Goal: Task Accomplishment & Management: Manage account settings

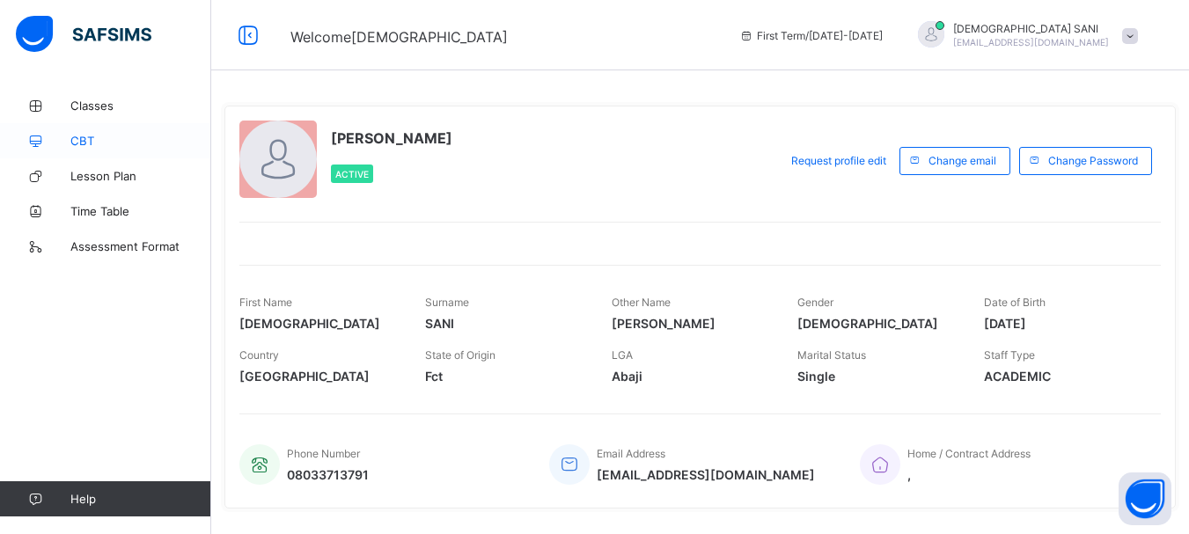
click at [87, 137] on span "CBT" at bounding box center [140, 141] width 141 height 14
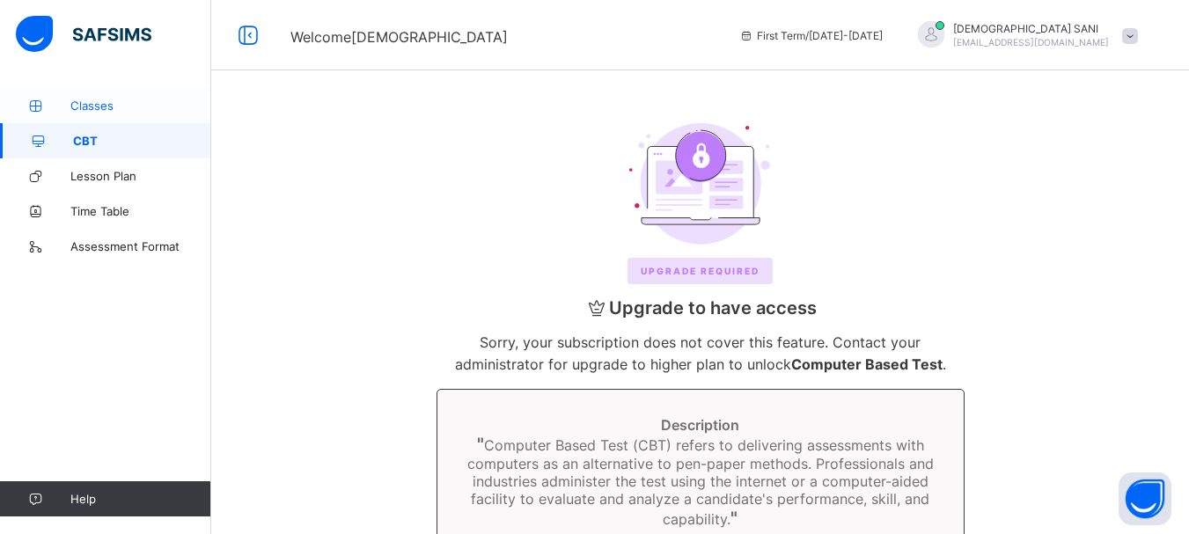
click at [70, 106] on span "Classes" at bounding box center [140, 106] width 141 height 14
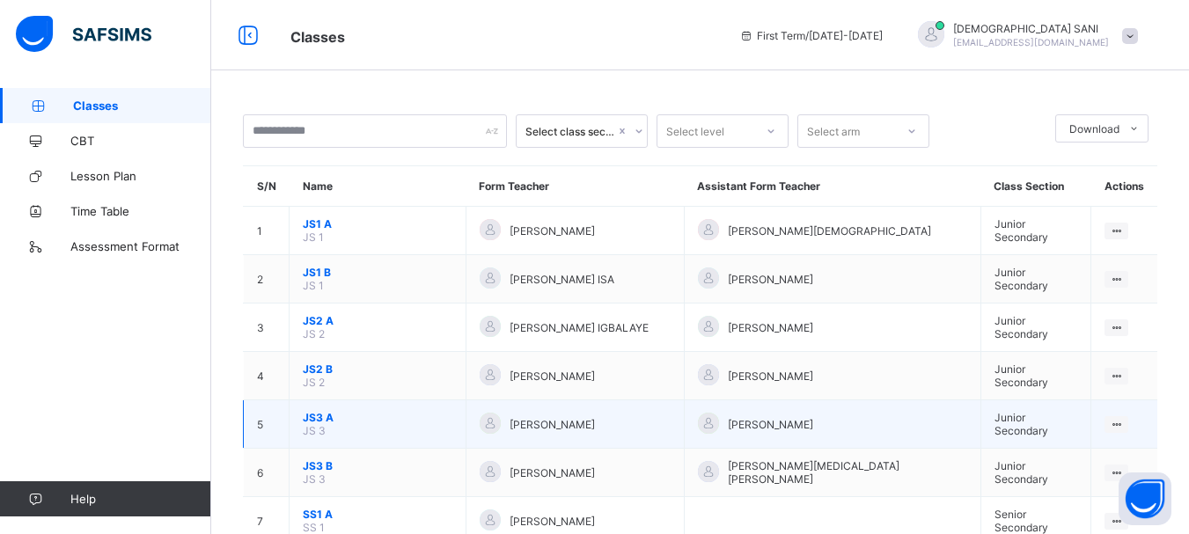
click at [313, 416] on span "JS3 A" at bounding box center [378, 417] width 150 height 13
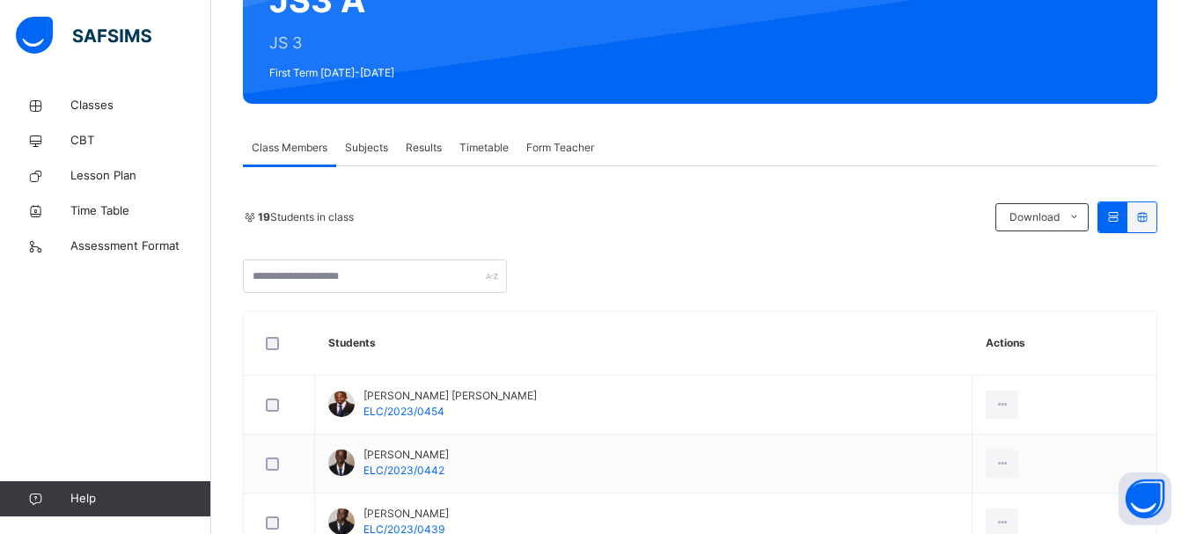
scroll to position [198, 0]
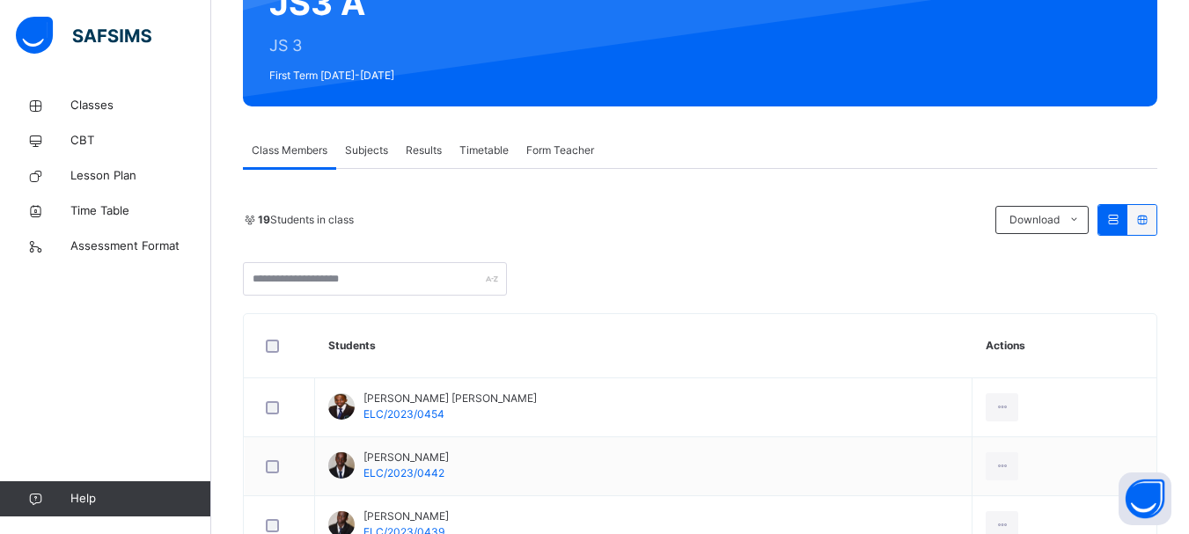
click at [364, 146] on span "Subjects" at bounding box center [366, 151] width 43 height 16
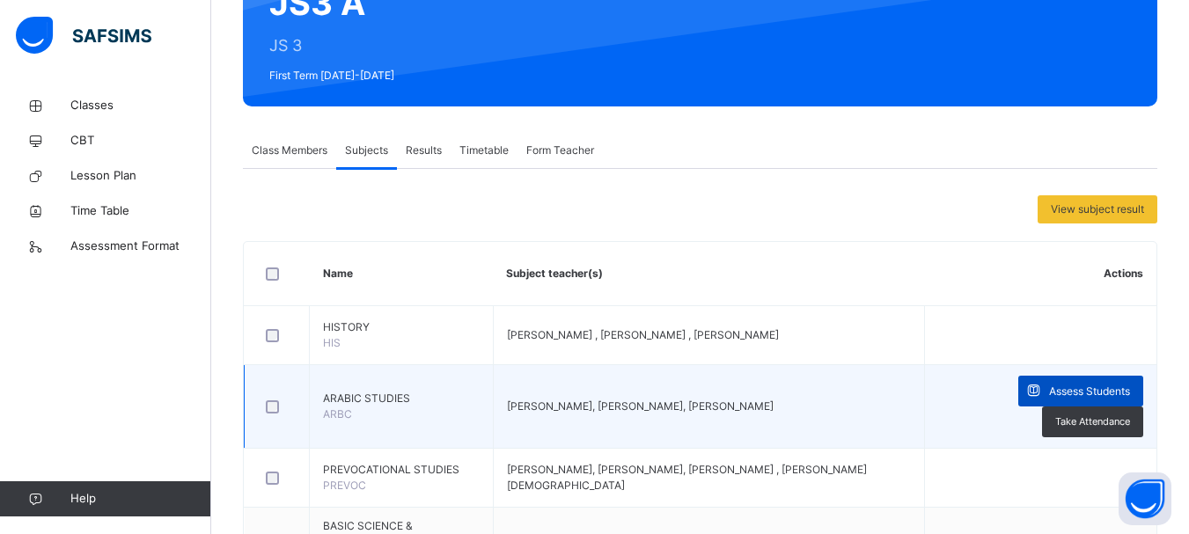
click at [1100, 388] on span "Assess Students" at bounding box center [1089, 392] width 81 height 16
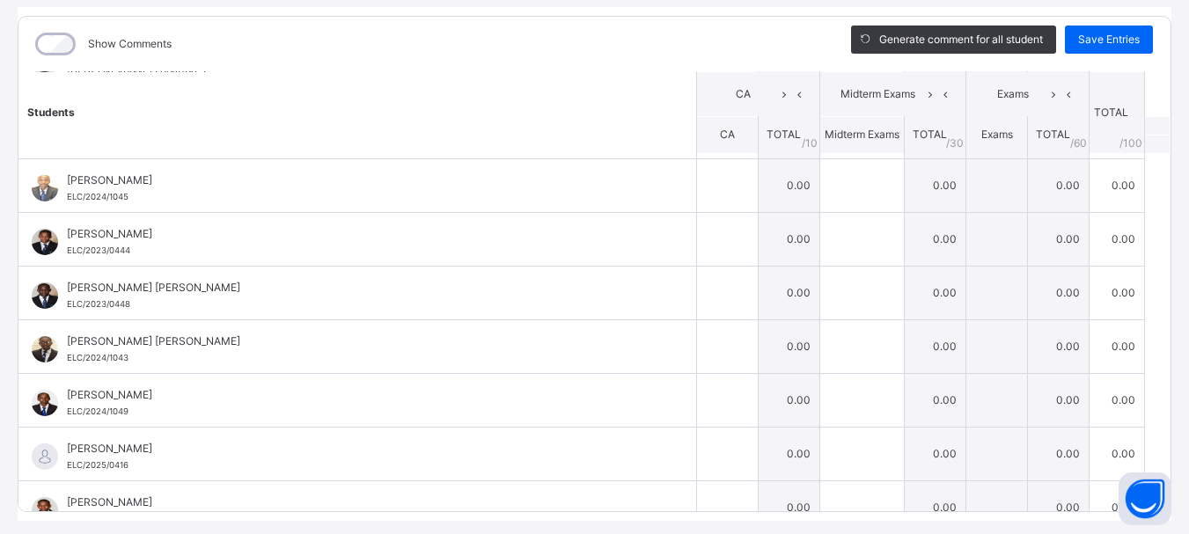
scroll to position [0, 0]
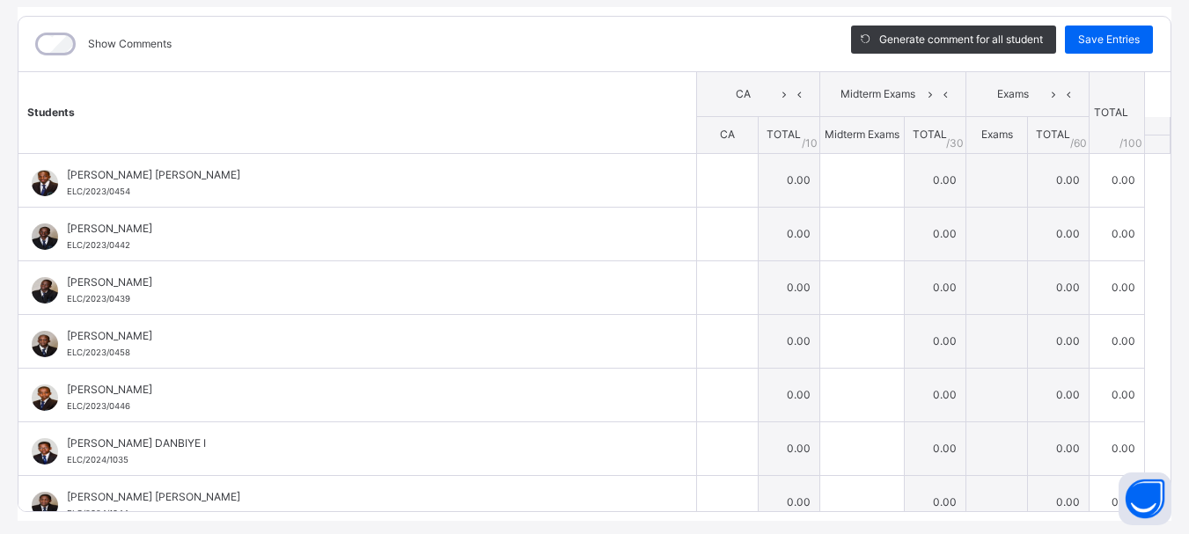
click at [1163, 137] on div "JS3 A : ARABIC Offline Actions Download Empty Score Sheet Upload/map score shee…" at bounding box center [594, 211] width 1189 height 655
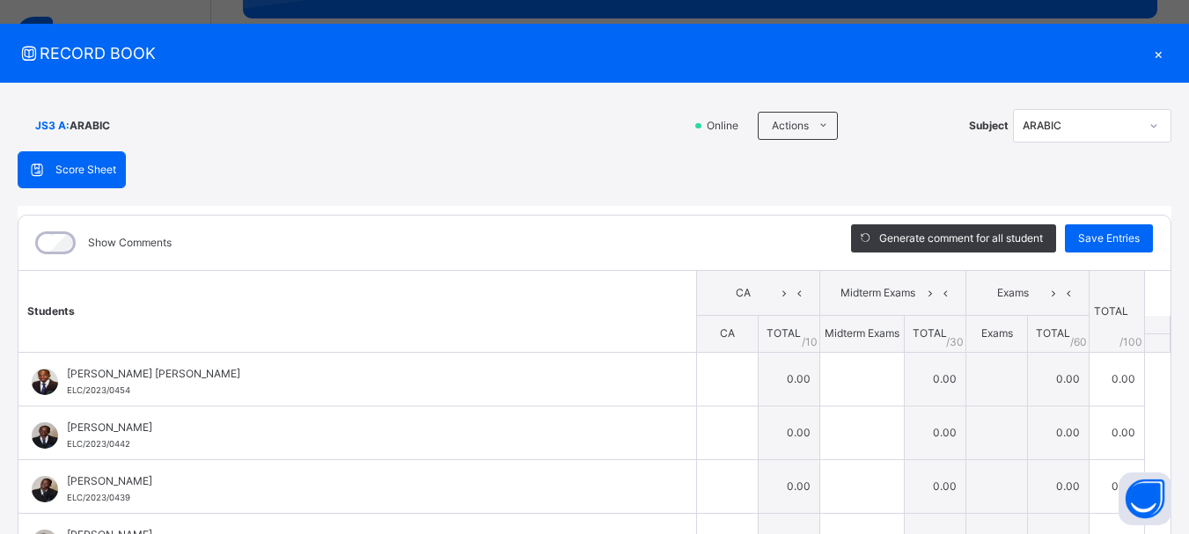
scroll to position [17, 0]
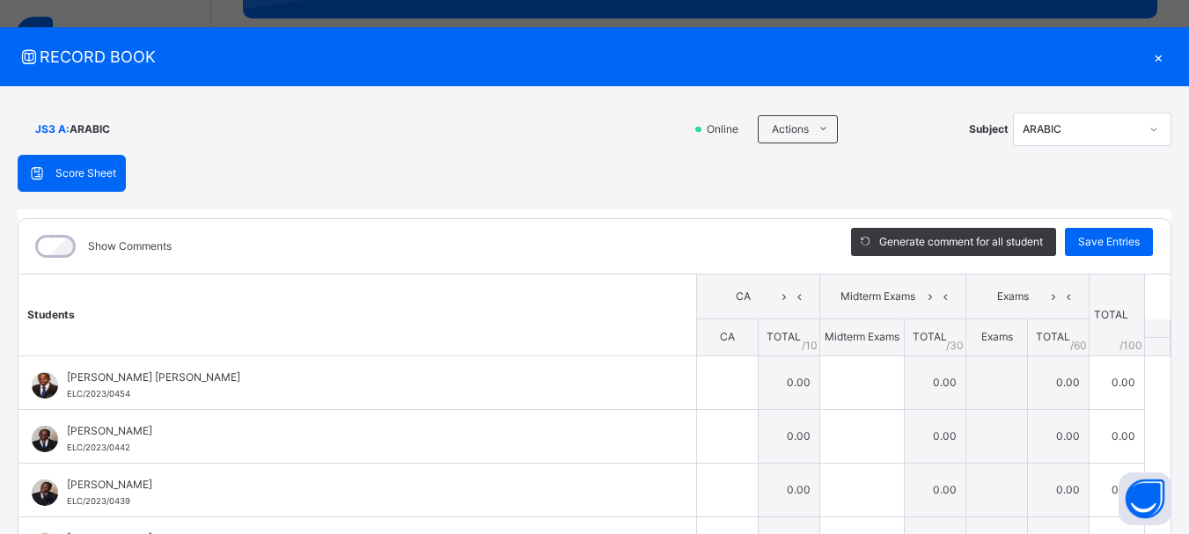
click at [1149, 56] on div "×" at bounding box center [1158, 57] width 26 height 24
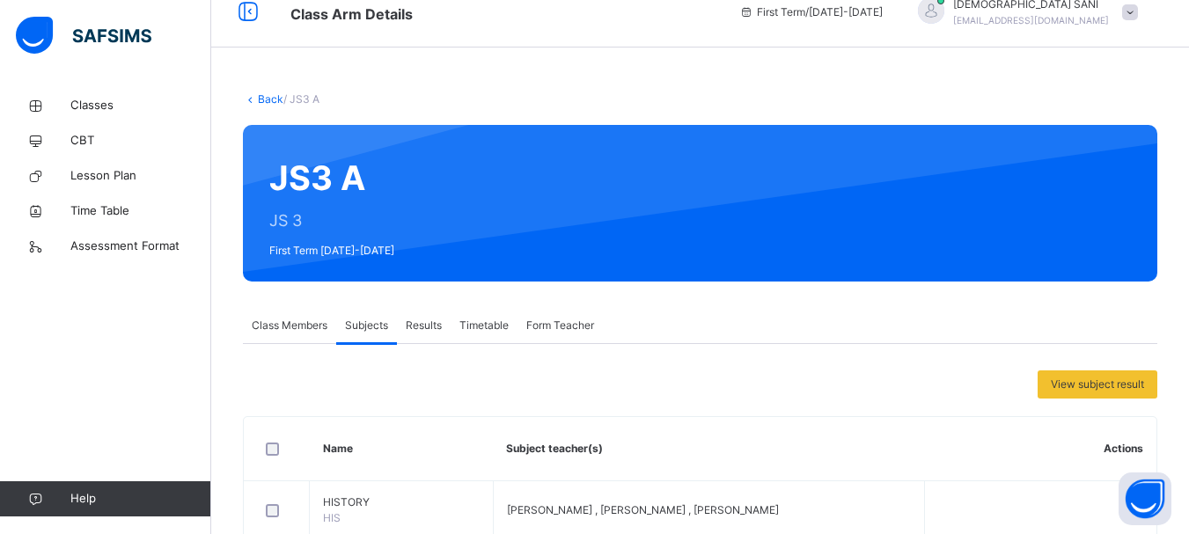
scroll to position [53, 0]
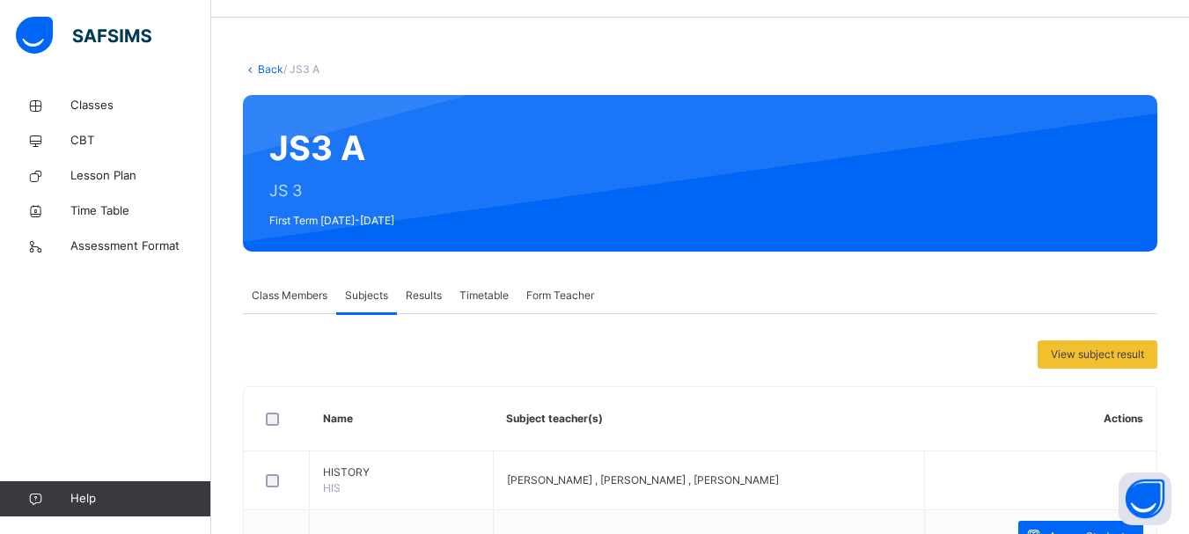
click at [266, 68] on link "Back" at bounding box center [271, 69] width 26 height 13
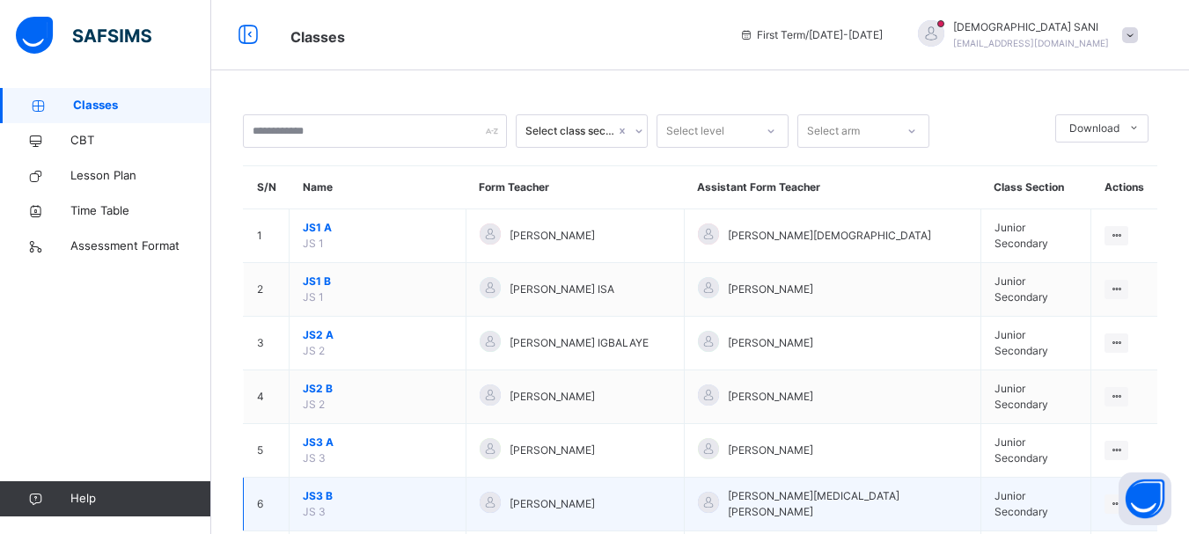
click at [311, 493] on span "JS3 B" at bounding box center [378, 497] width 150 height 16
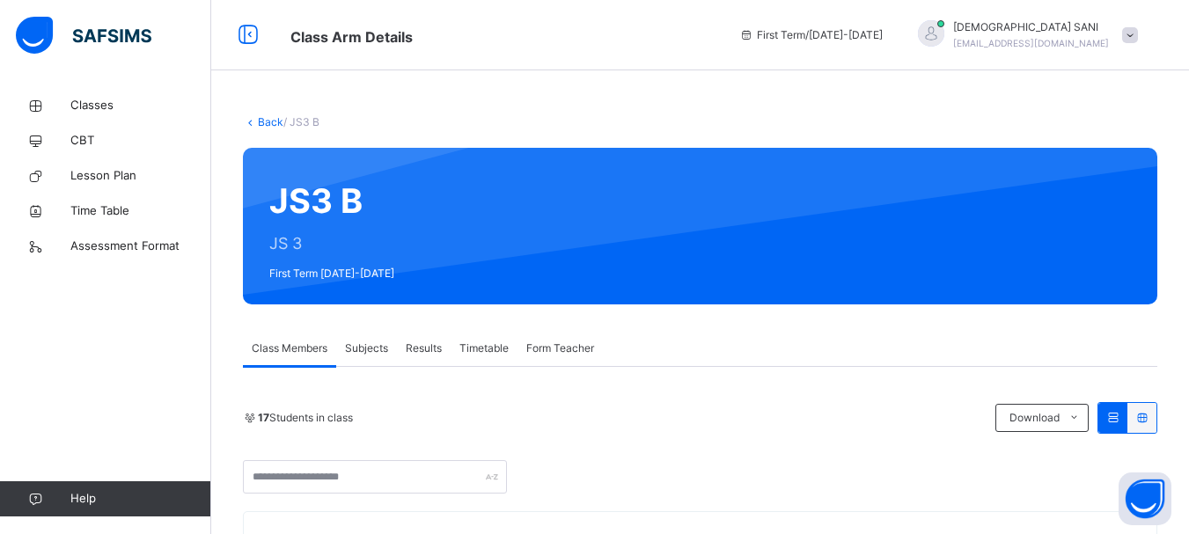
click at [363, 344] on span "Subjects" at bounding box center [366, 349] width 43 height 16
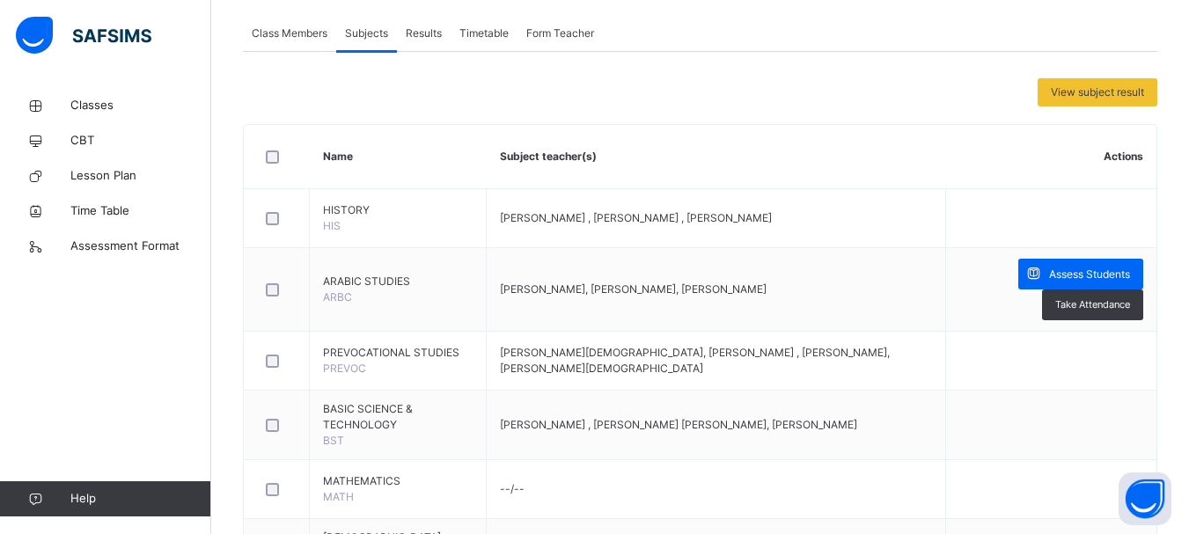
scroll to position [320, 0]
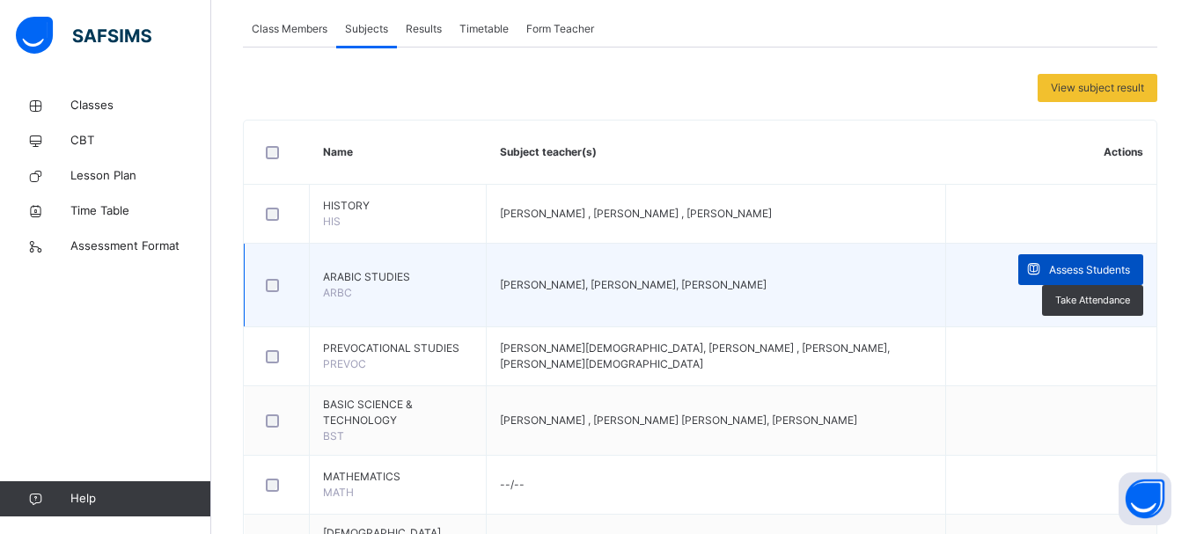
click at [1097, 262] on span "Assess Students" at bounding box center [1089, 270] width 81 height 16
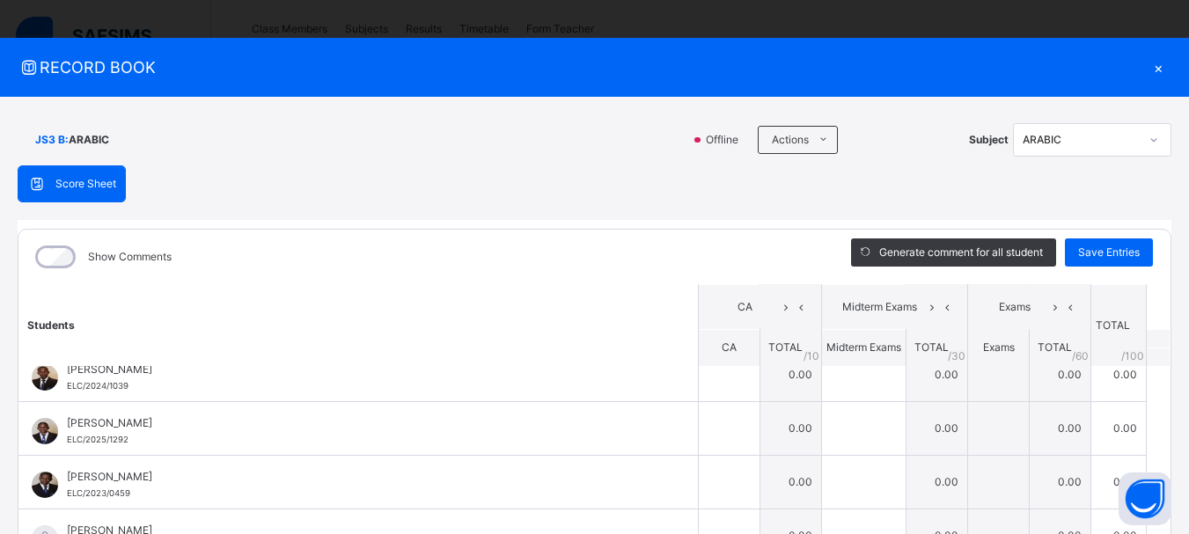
scroll to position [0, 0]
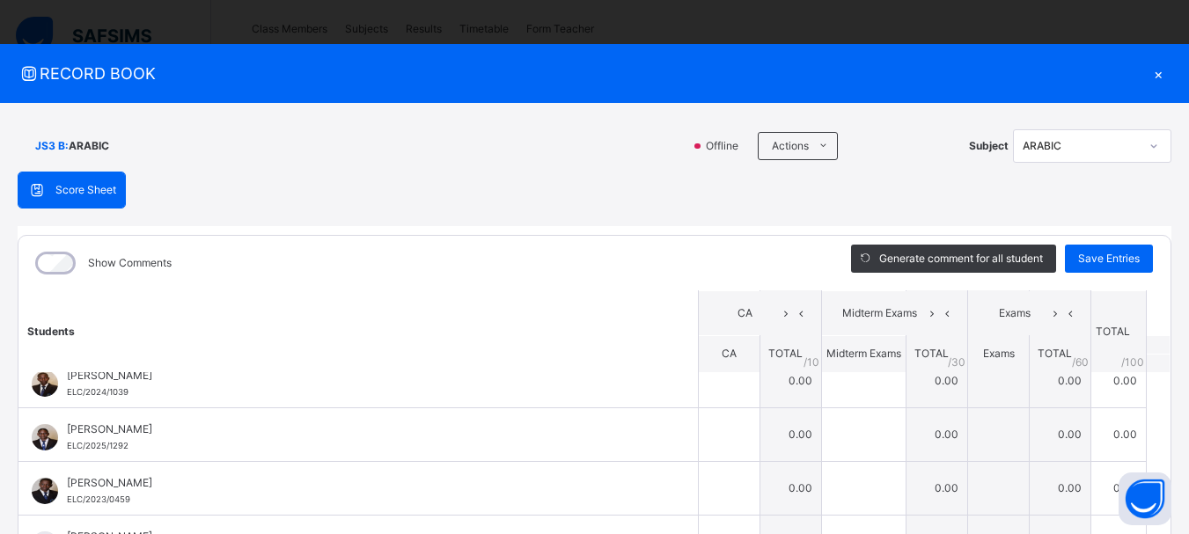
click at [1152, 70] on div "×" at bounding box center [1158, 74] width 26 height 24
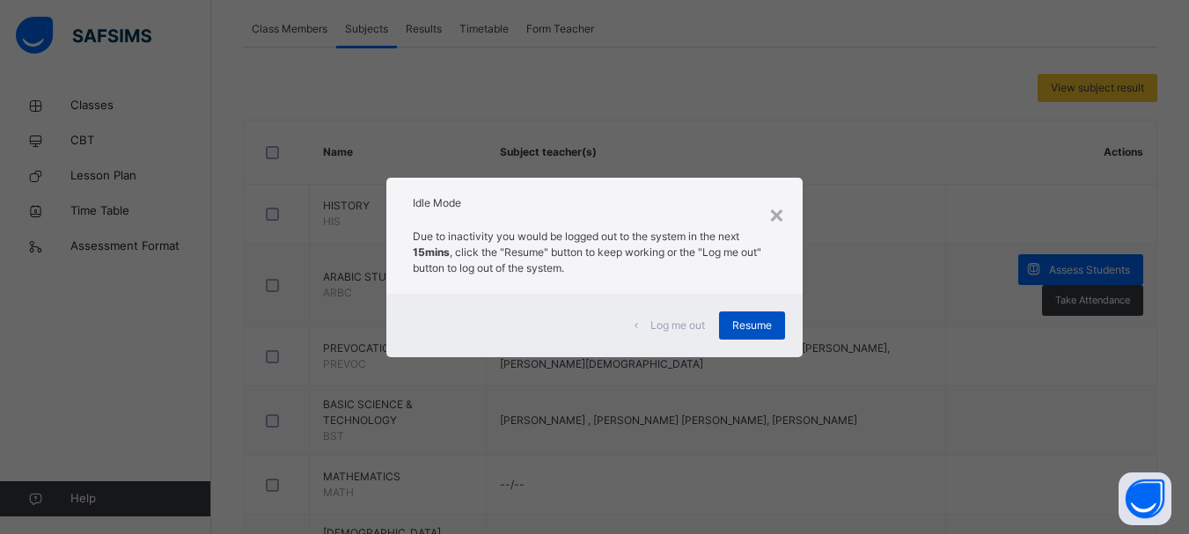
click at [743, 327] on span "Resume" at bounding box center [752, 326] width 40 height 16
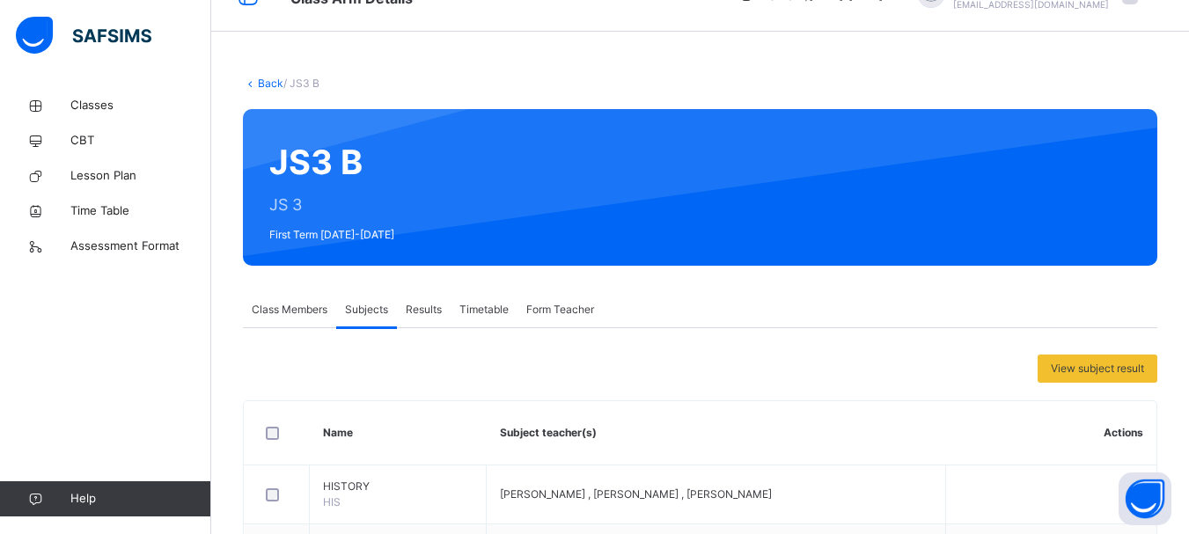
scroll to position [39, 0]
click at [266, 80] on link "Back" at bounding box center [271, 83] width 26 height 13
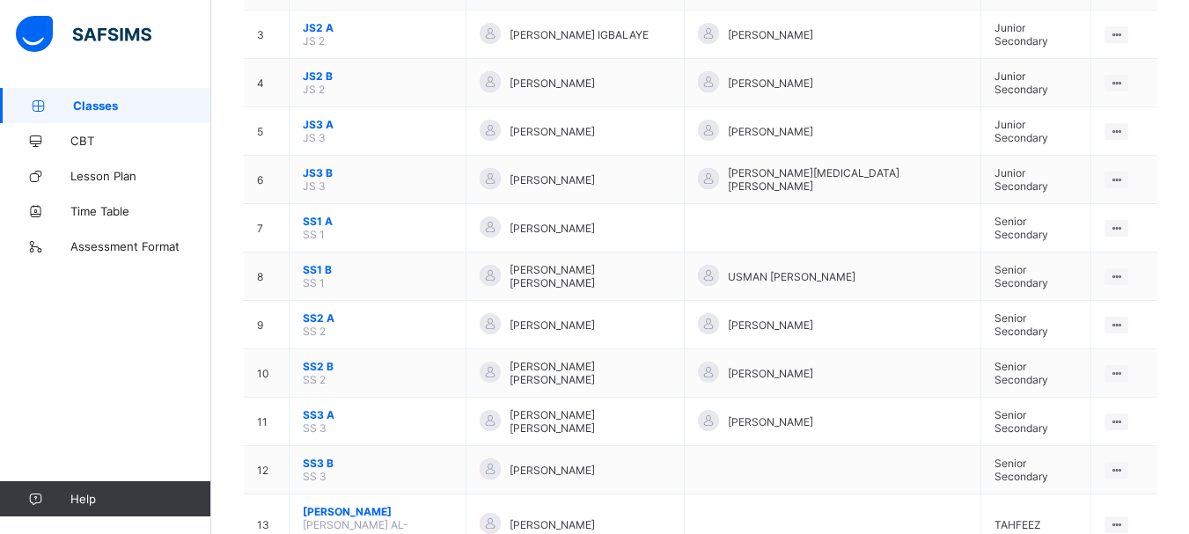
scroll to position [295, 0]
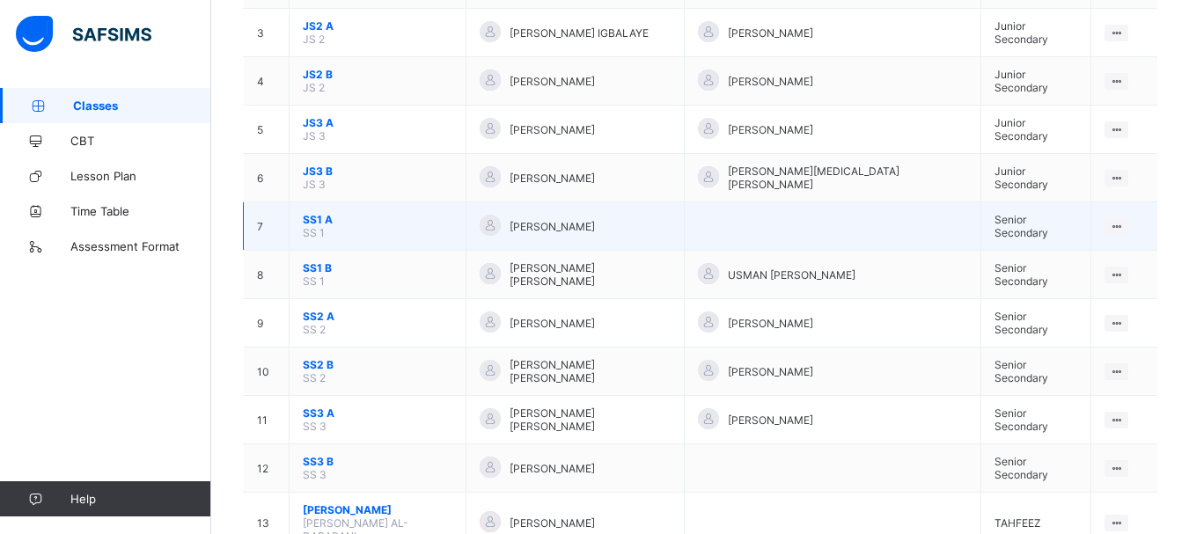
click at [315, 215] on span "SS1 A" at bounding box center [378, 219] width 150 height 13
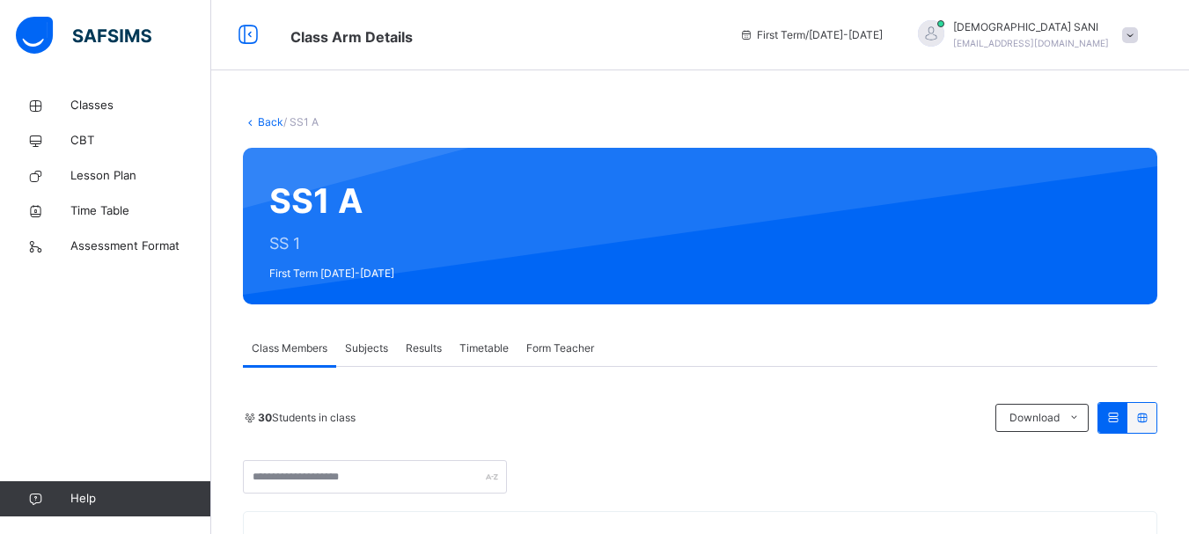
click at [384, 349] on span "Subjects" at bounding box center [366, 349] width 43 height 16
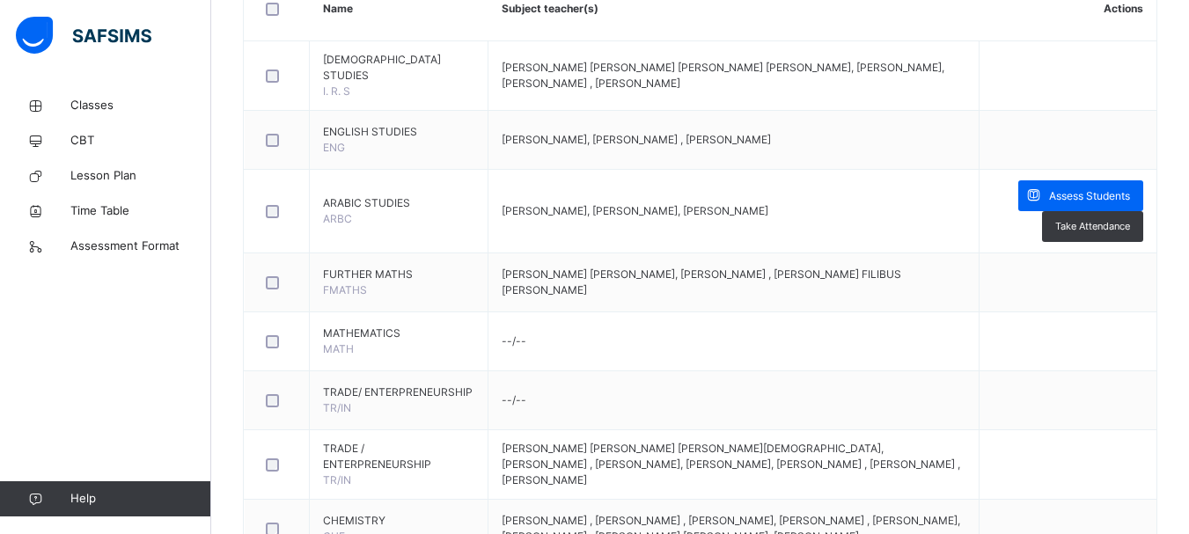
scroll to position [470, 0]
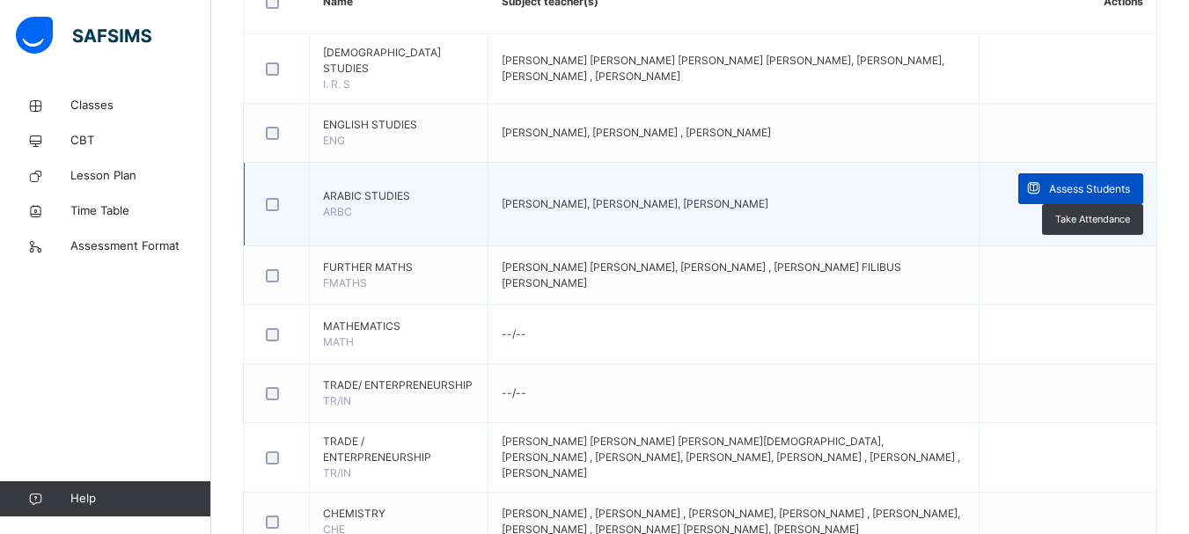
click at [1113, 181] on span "Assess Students" at bounding box center [1089, 189] width 81 height 16
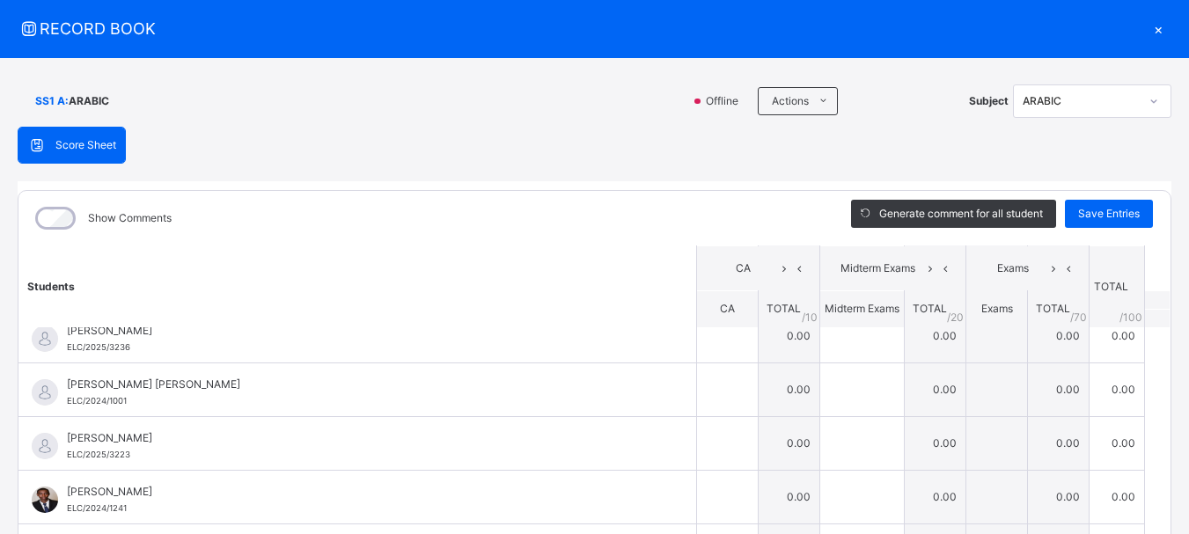
scroll to position [30, 0]
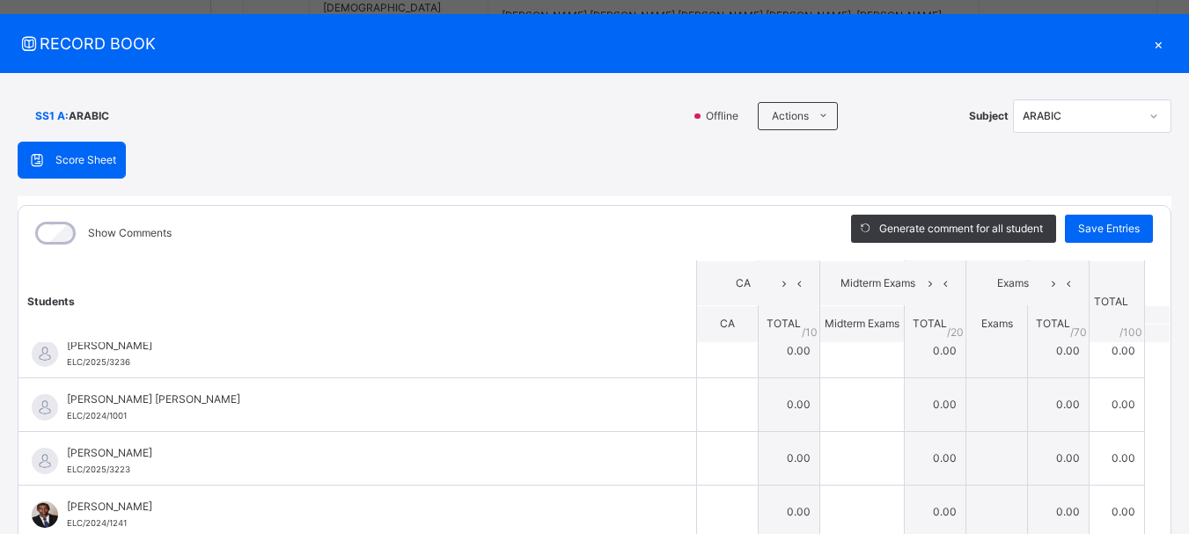
click at [1147, 47] on div "×" at bounding box center [1158, 44] width 26 height 24
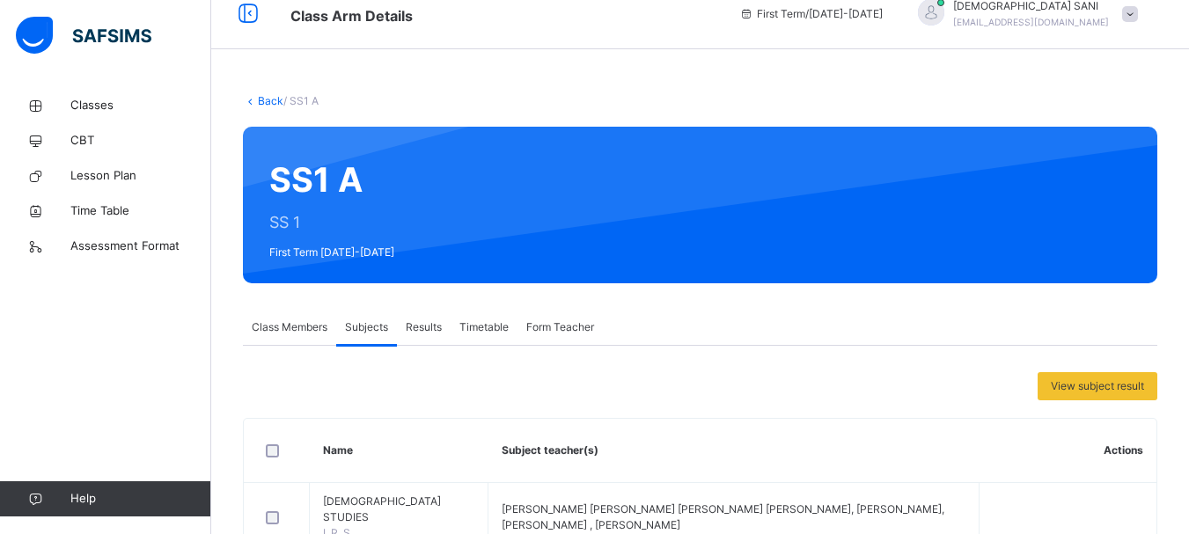
scroll to position [0, 0]
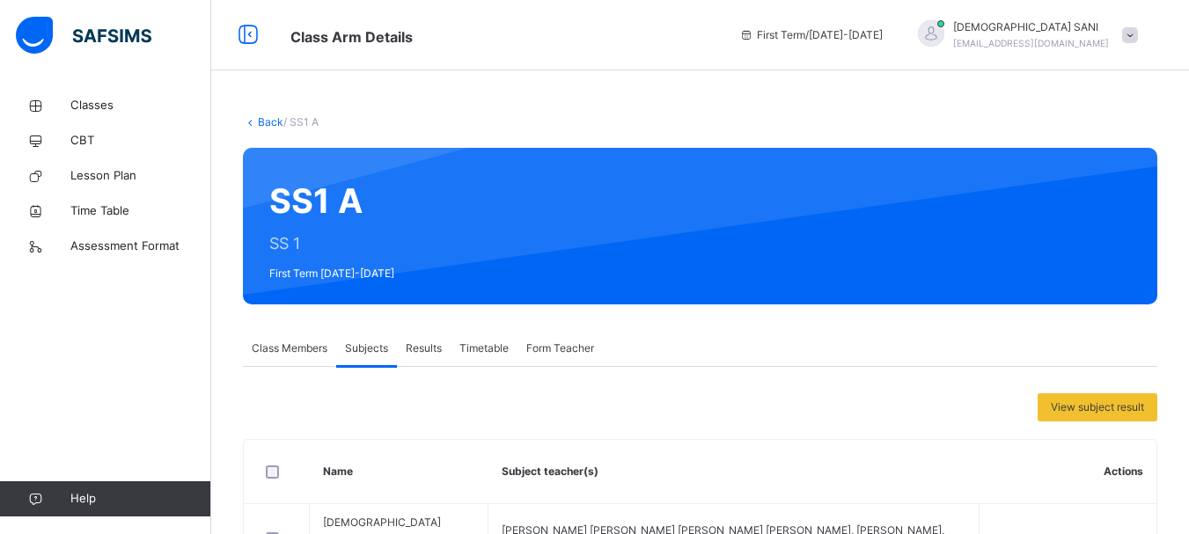
click at [265, 120] on link "Back" at bounding box center [271, 121] width 26 height 13
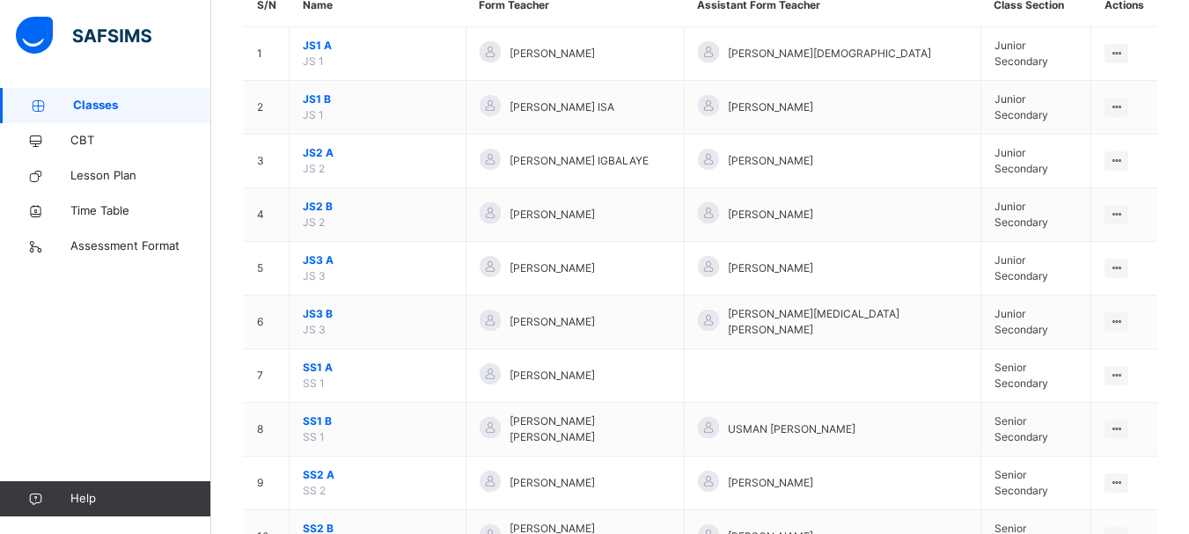
scroll to position [203, 0]
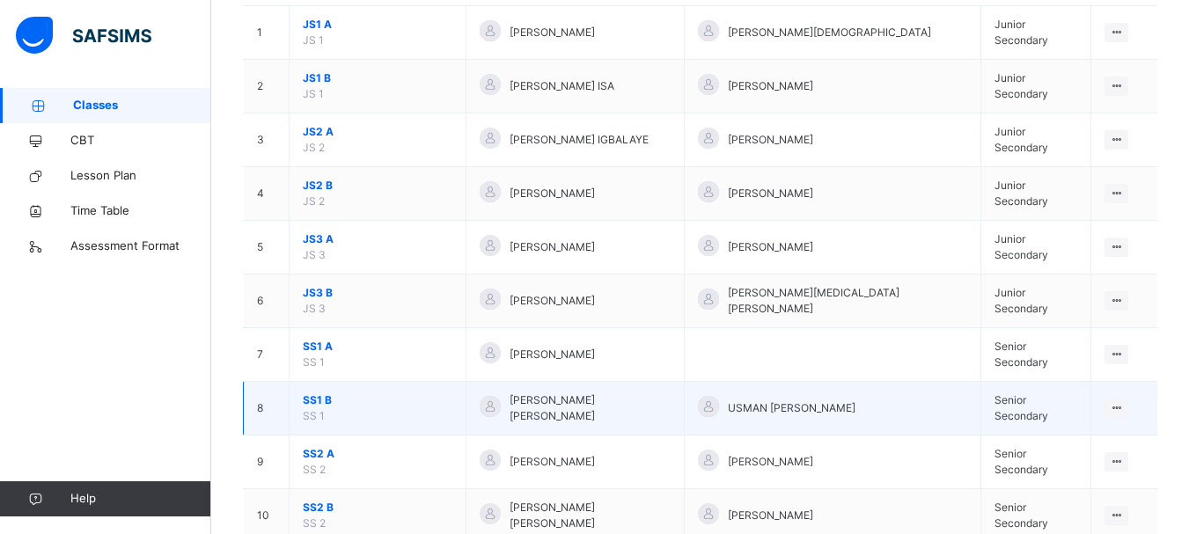
click at [319, 399] on span "SS1 B" at bounding box center [378, 401] width 150 height 16
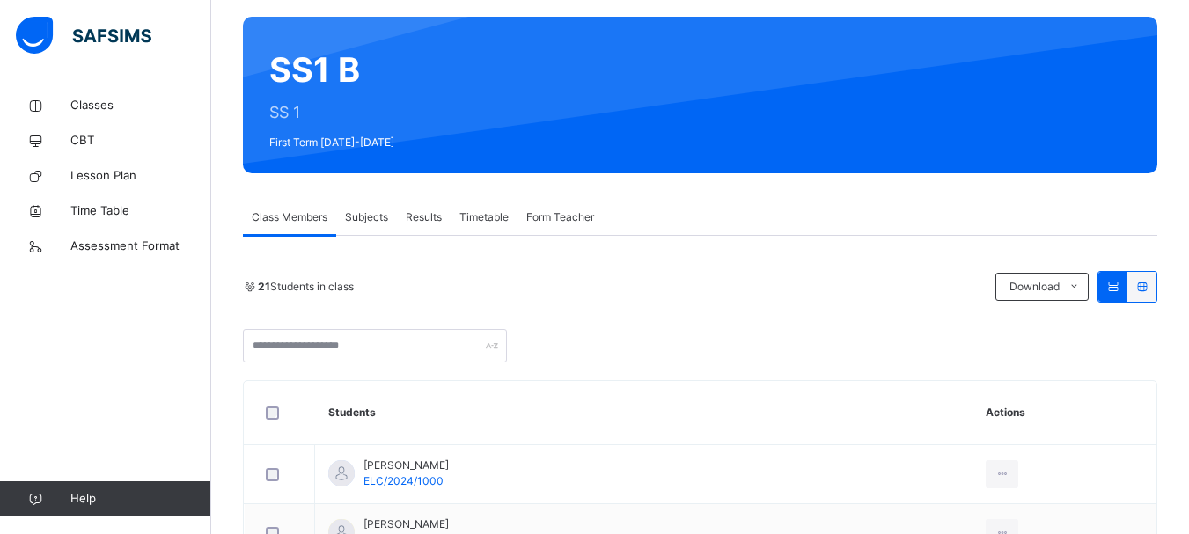
scroll to position [181, 0]
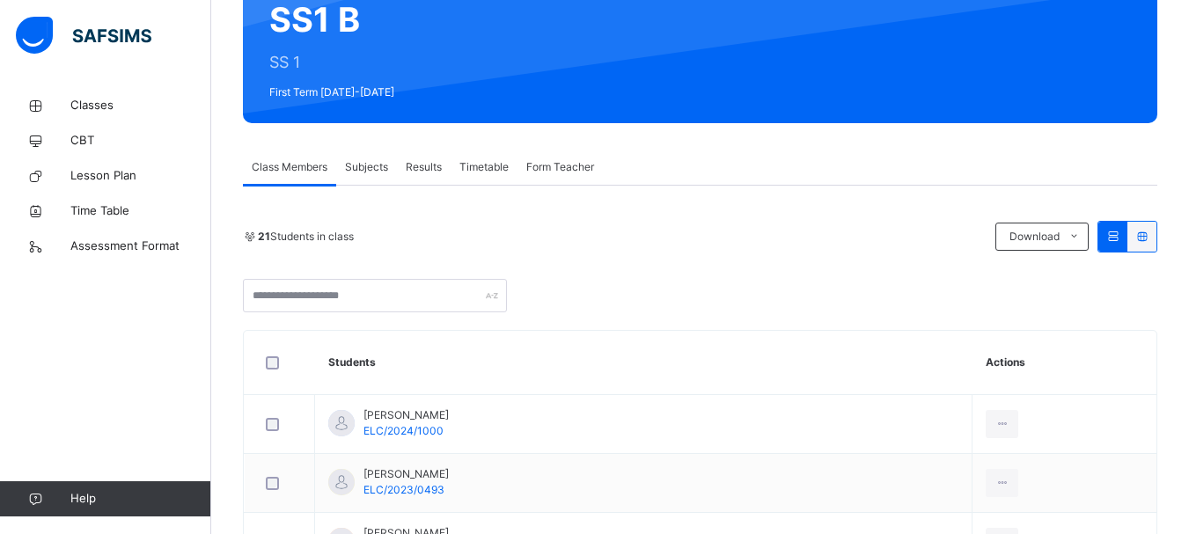
click at [371, 167] on span "Subjects" at bounding box center [366, 167] width 43 height 16
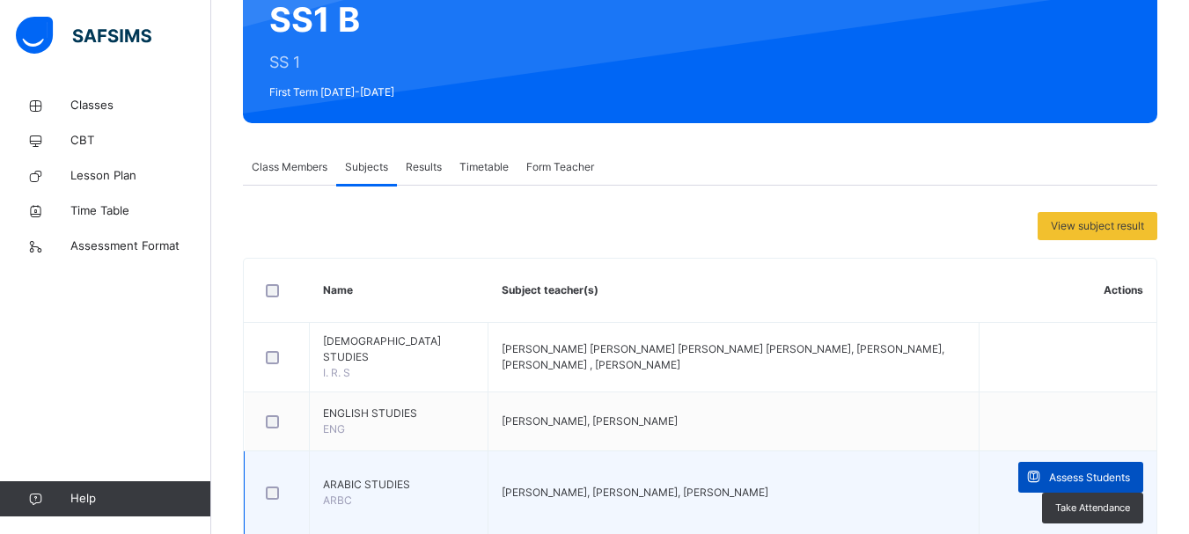
click at [1082, 462] on div "Assess Students" at bounding box center [1081, 477] width 125 height 31
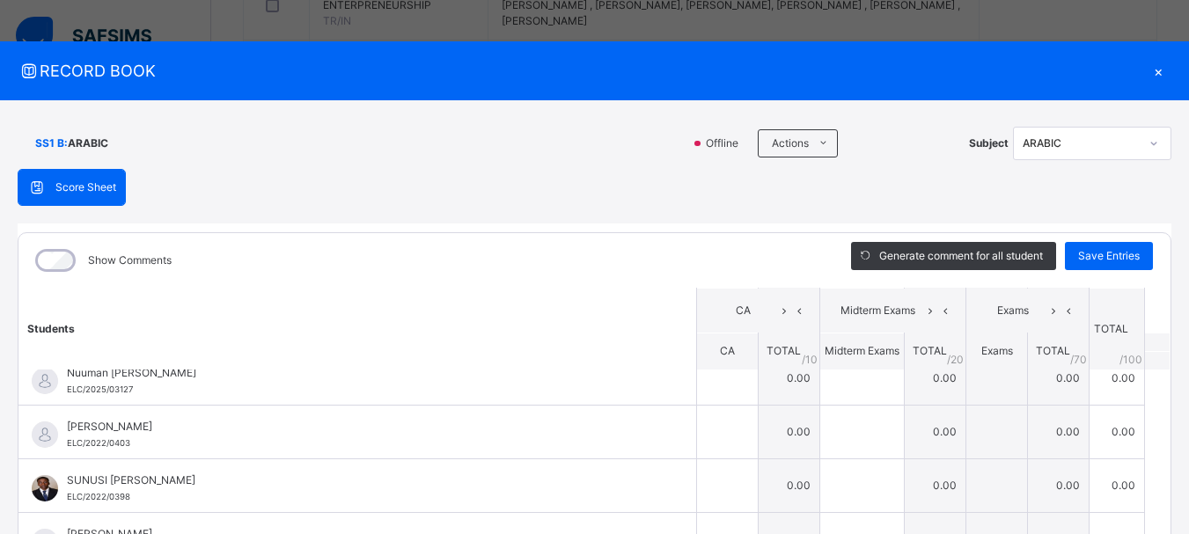
scroll to position [0, 0]
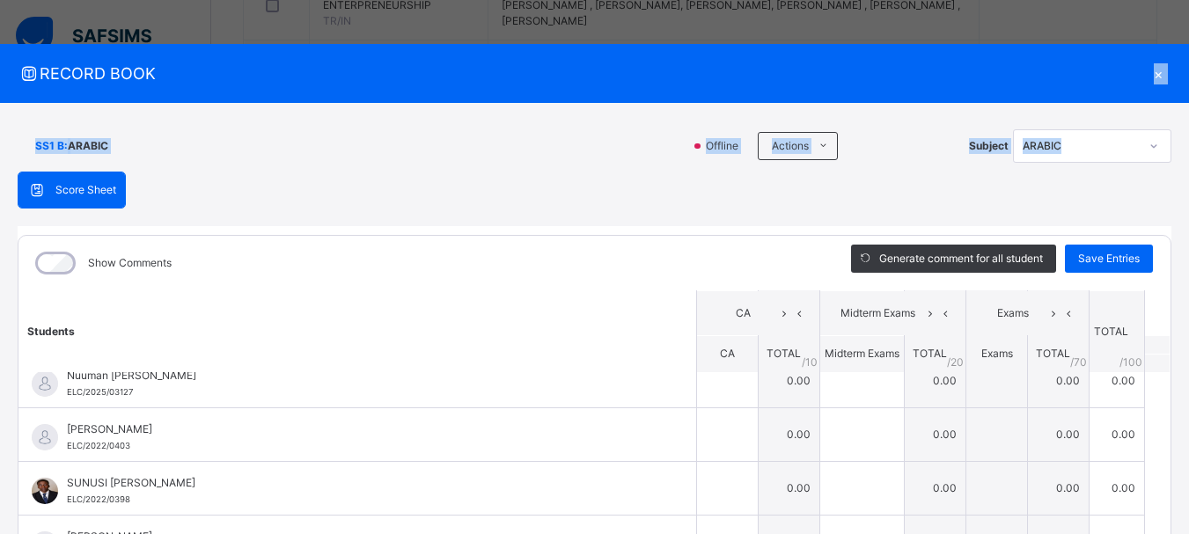
drag, startPoint x: 1180, startPoint y: 126, endPoint x: 1148, endPoint y: 74, distance: 60.8
click at [1148, 74] on div "RECORD BOOK × SS1 B : ARABIC Offline Actions Download Empty Score Sheet Upload/…" at bounding box center [594, 401] width 1189 height 714
click at [1148, 74] on div "×" at bounding box center [1158, 74] width 26 height 24
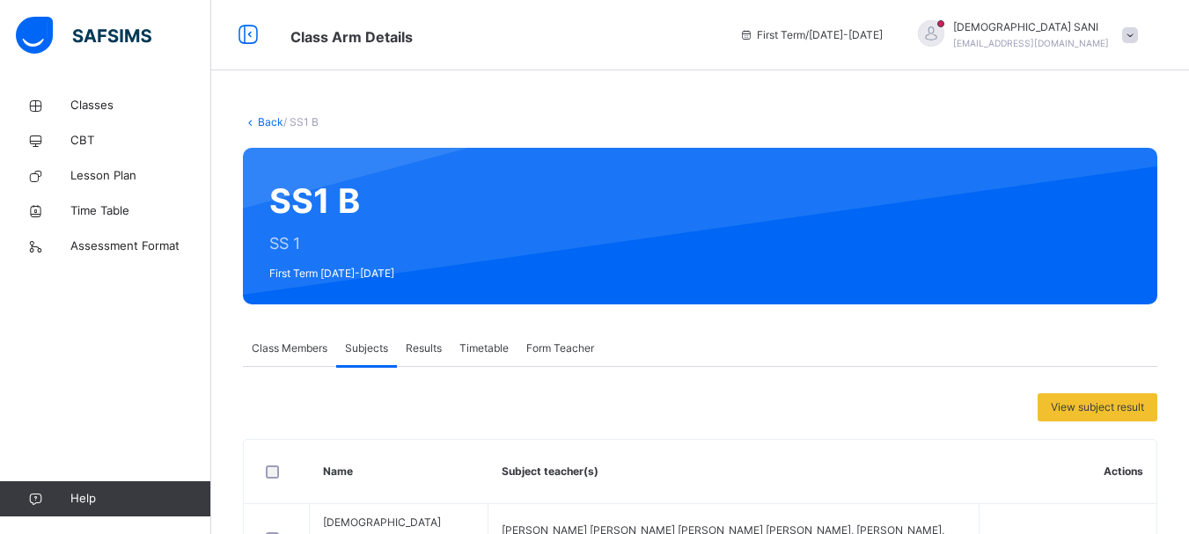
click at [260, 121] on link "Back" at bounding box center [271, 121] width 26 height 13
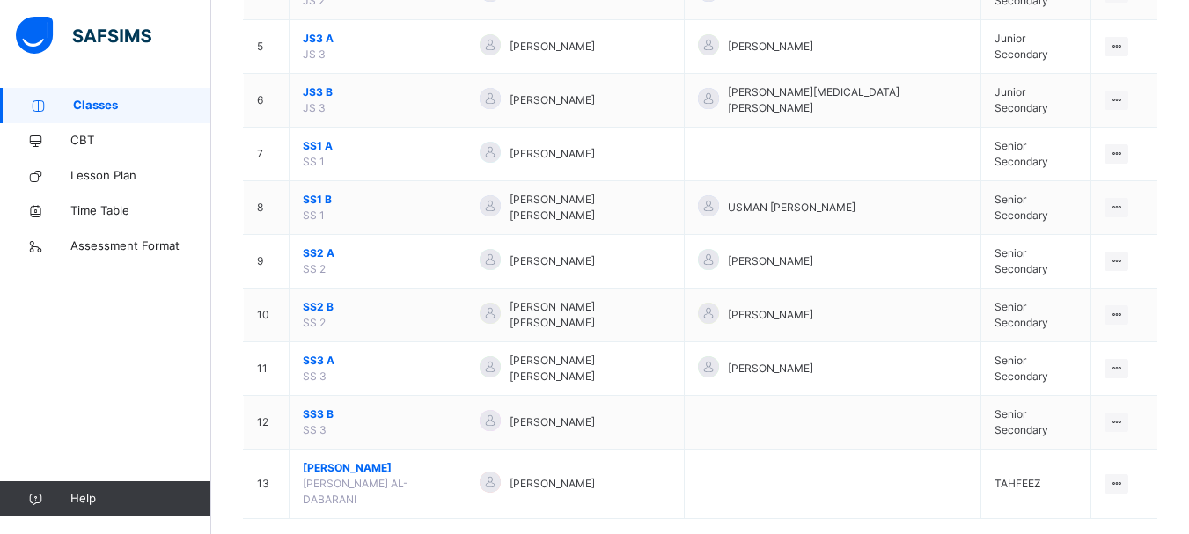
scroll to position [409, 0]
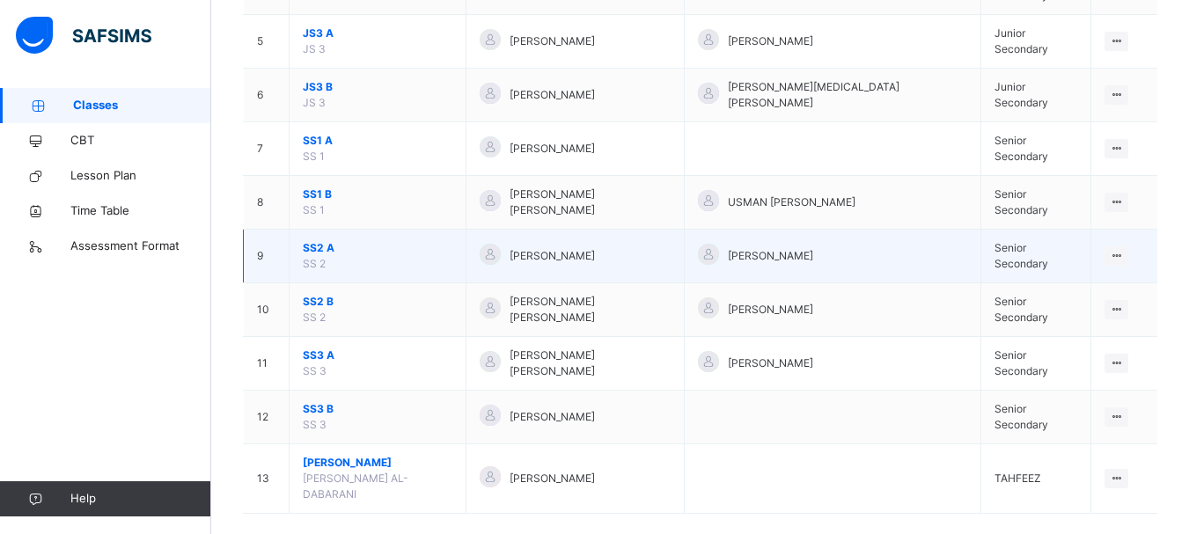
click at [324, 246] on span "SS2 A" at bounding box center [378, 248] width 150 height 16
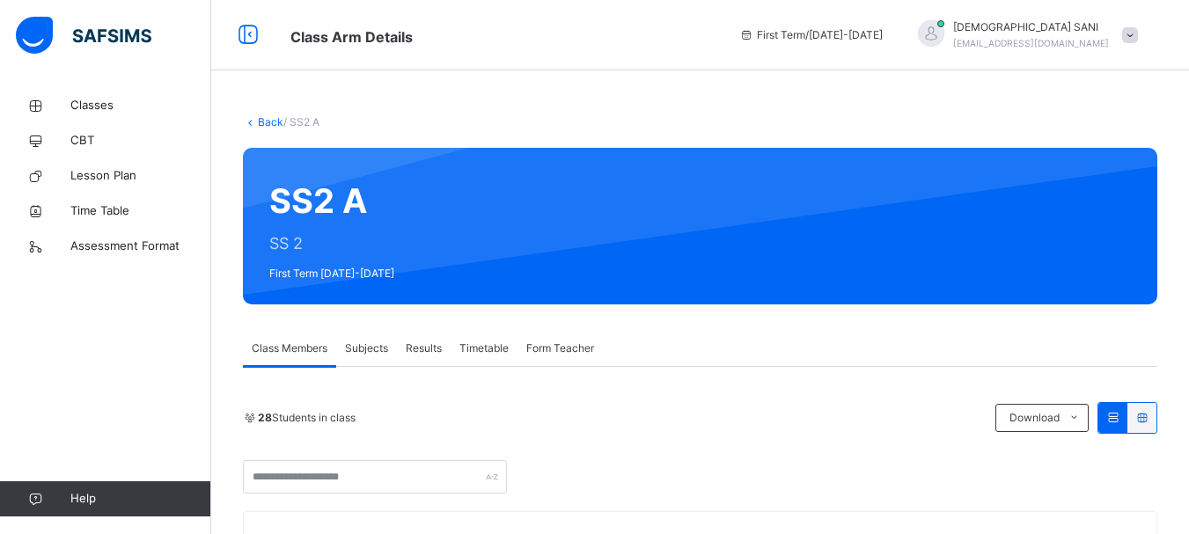
click at [360, 343] on span "Subjects" at bounding box center [366, 349] width 43 height 16
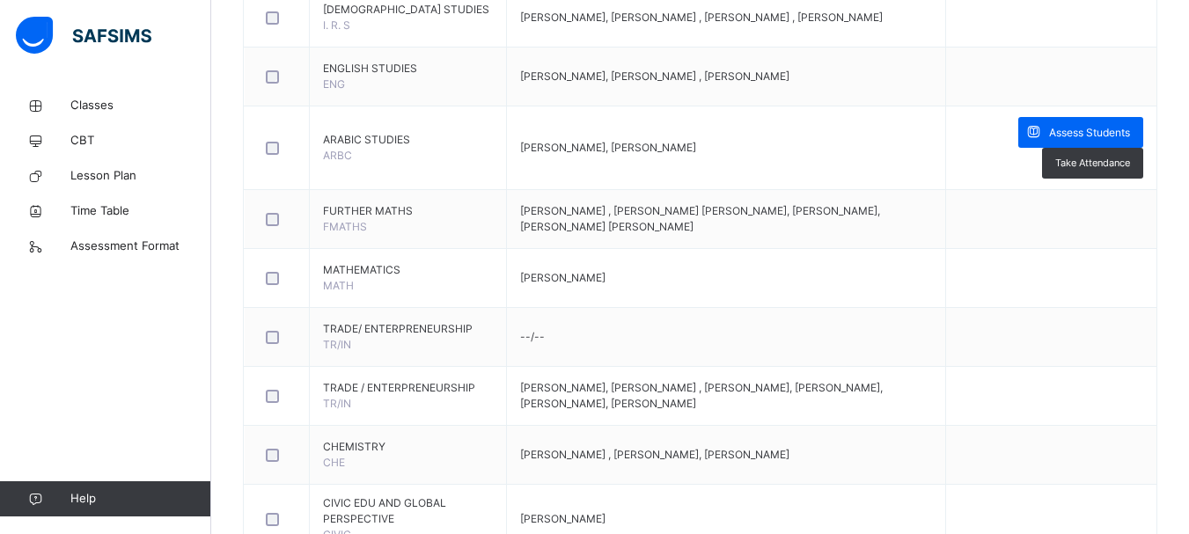
scroll to position [536, 0]
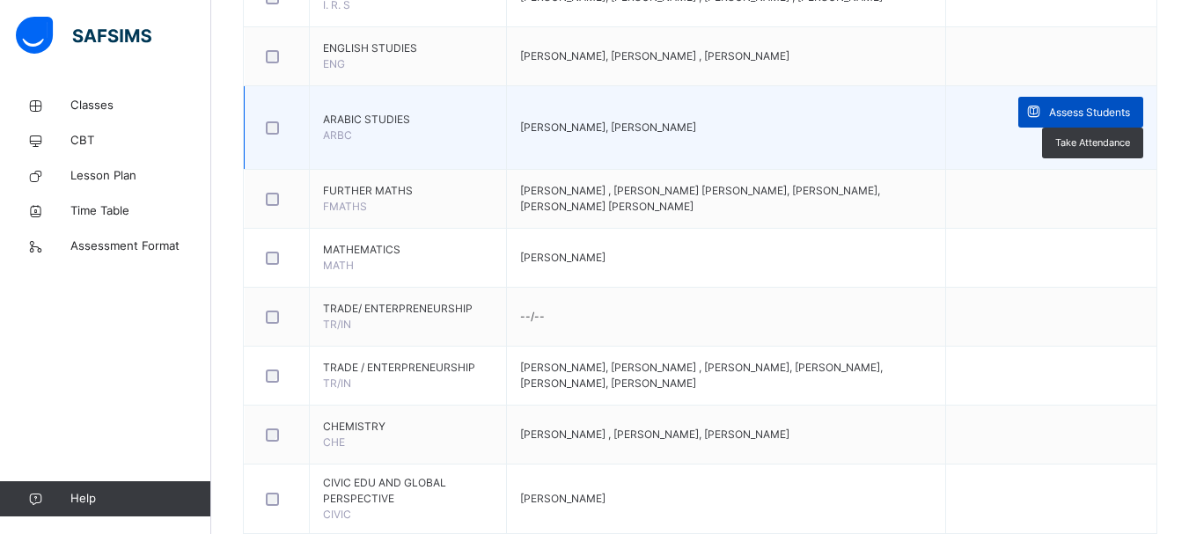
click at [1107, 107] on span "Assess Students" at bounding box center [1089, 113] width 81 height 16
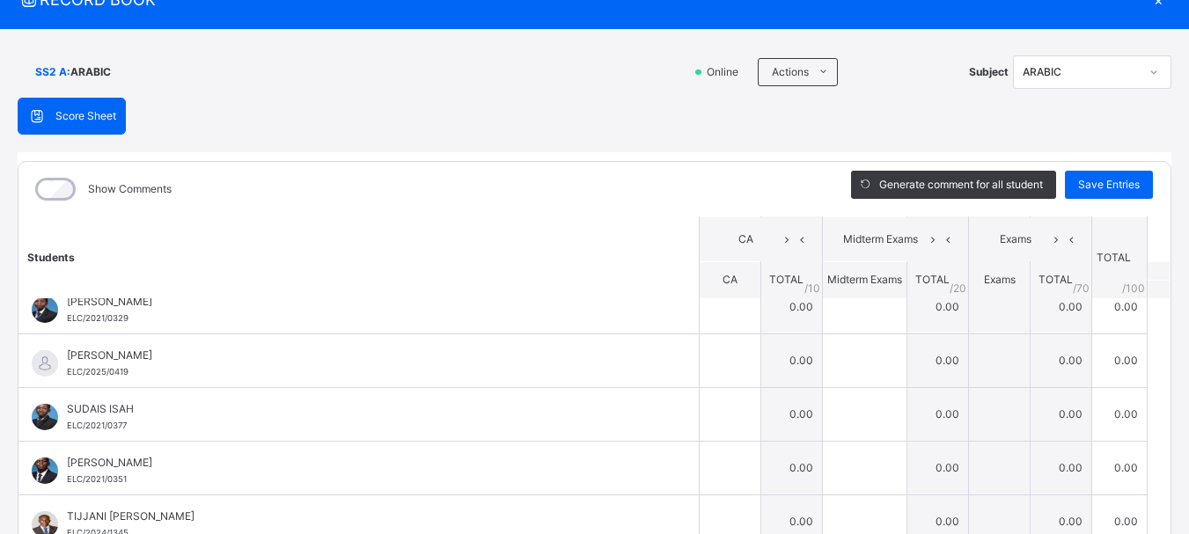
scroll to position [0, 0]
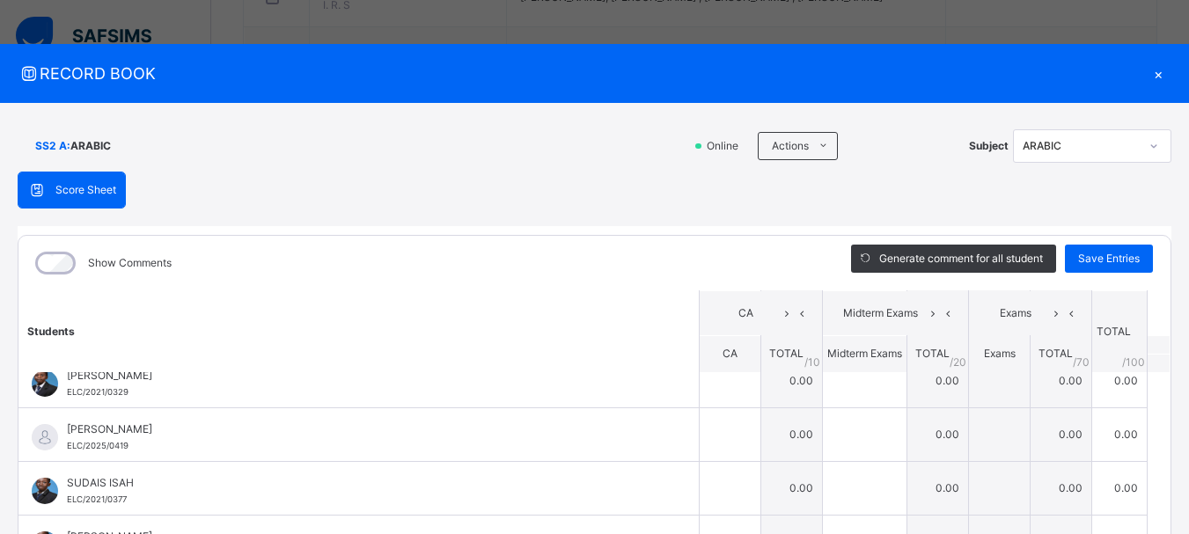
click at [1150, 70] on div "×" at bounding box center [1158, 74] width 26 height 24
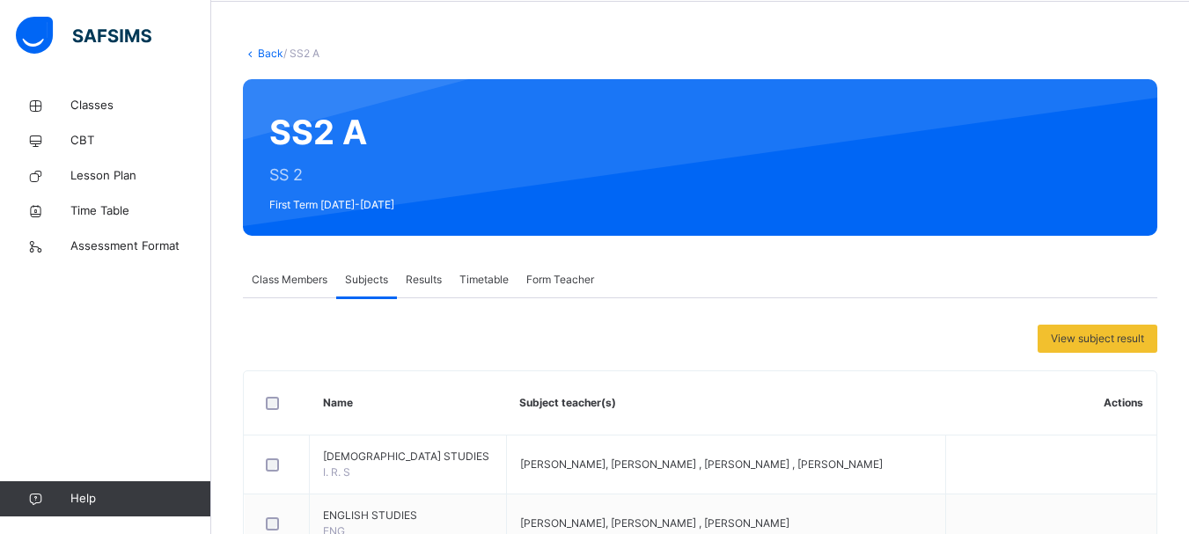
scroll to position [48, 0]
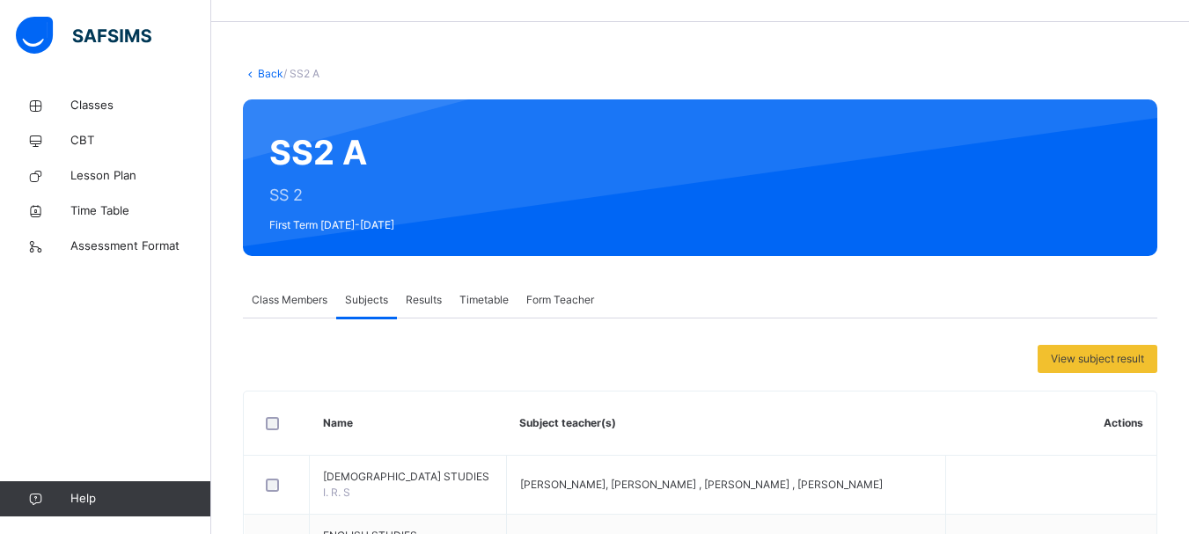
click at [274, 76] on link "Back" at bounding box center [271, 73] width 26 height 13
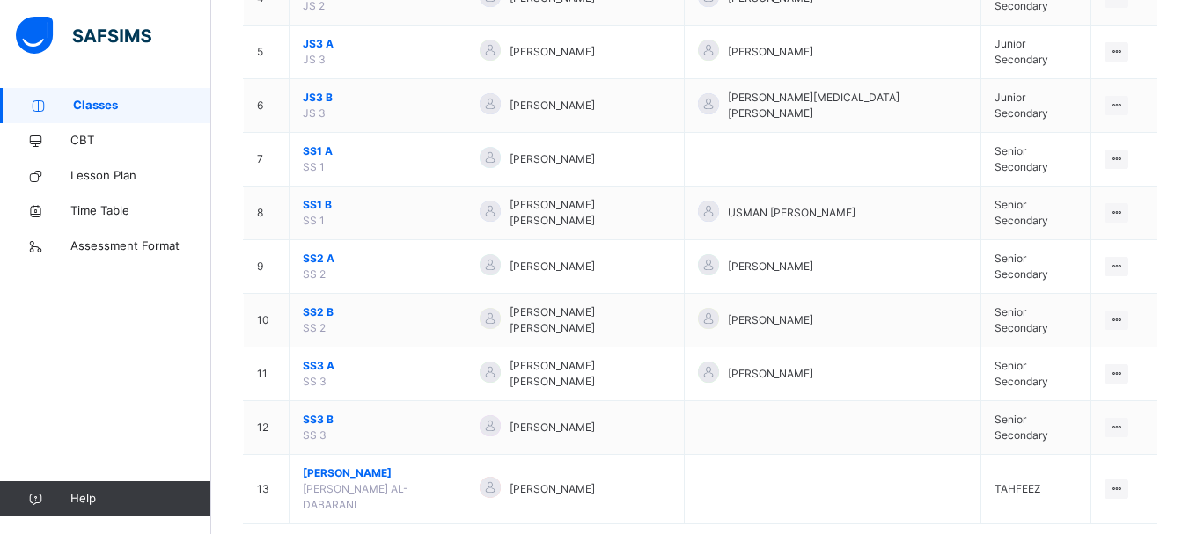
scroll to position [417, 0]
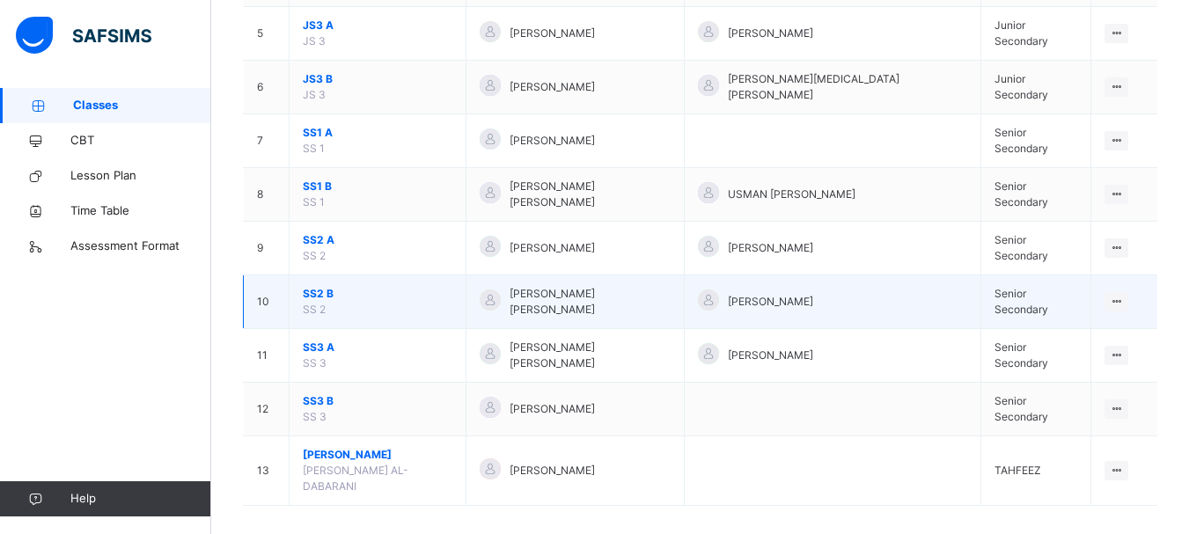
click at [329, 295] on span "SS2 B" at bounding box center [378, 294] width 150 height 16
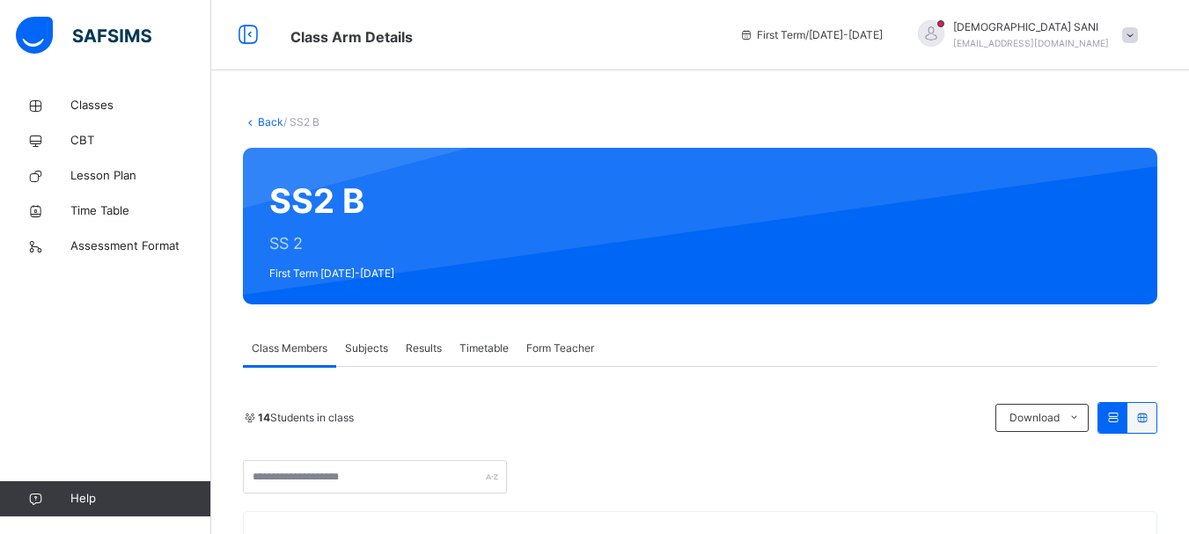
click at [357, 348] on span "Subjects" at bounding box center [366, 349] width 43 height 16
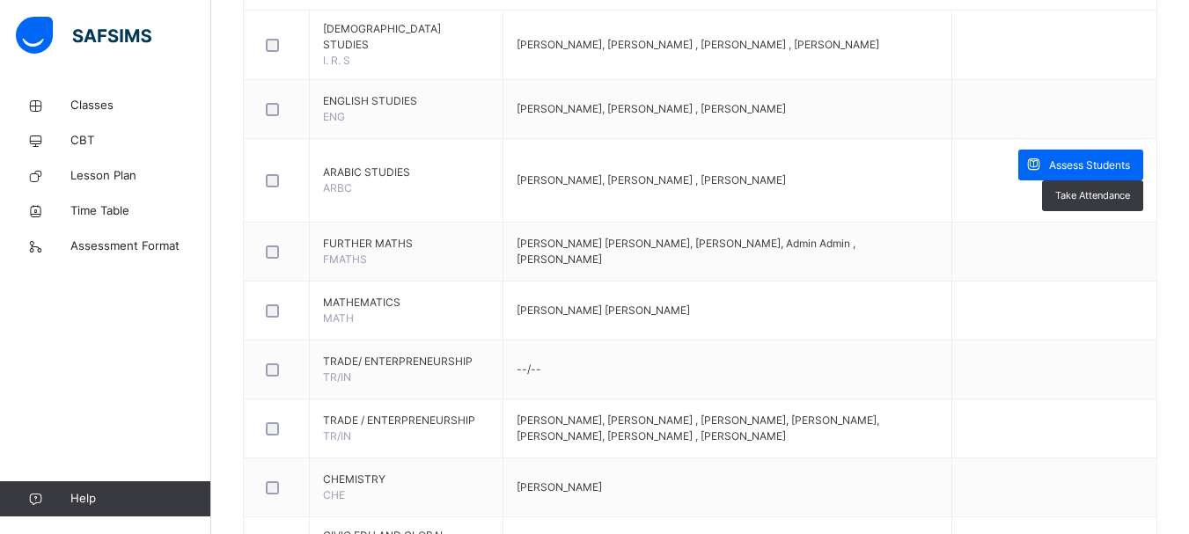
scroll to position [539, 0]
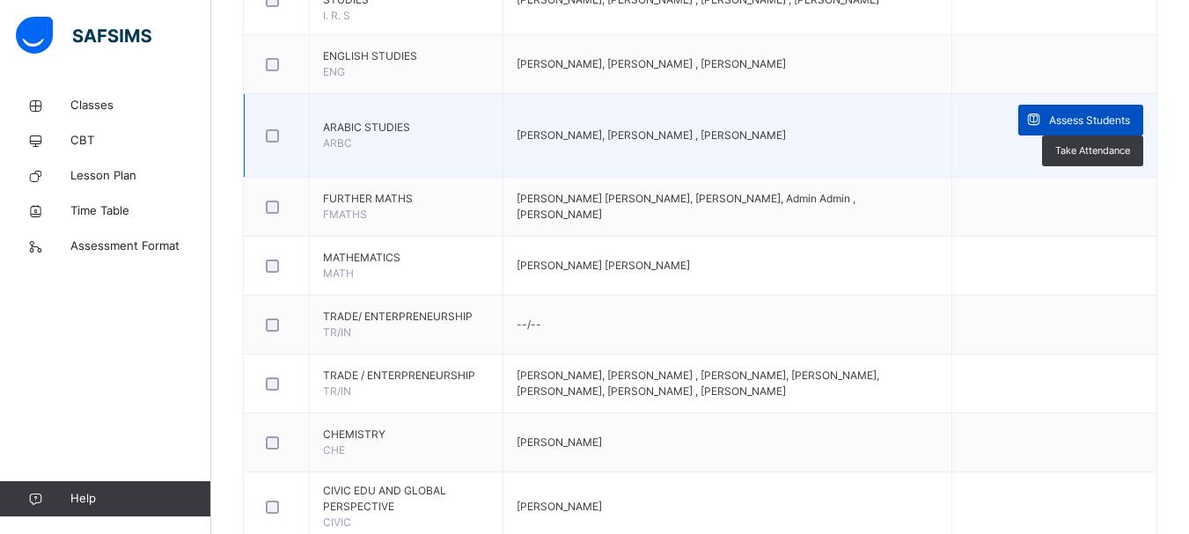
click at [1121, 113] on span "Assess Students" at bounding box center [1089, 121] width 81 height 16
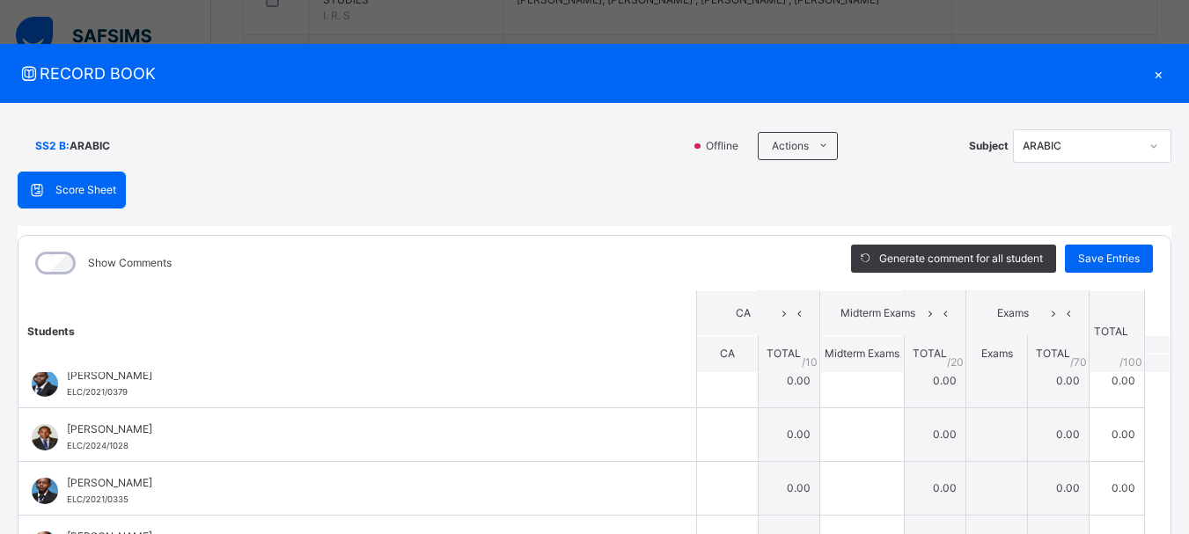
scroll to position [71, 0]
click at [1145, 75] on div "×" at bounding box center [1158, 74] width 26 height 24
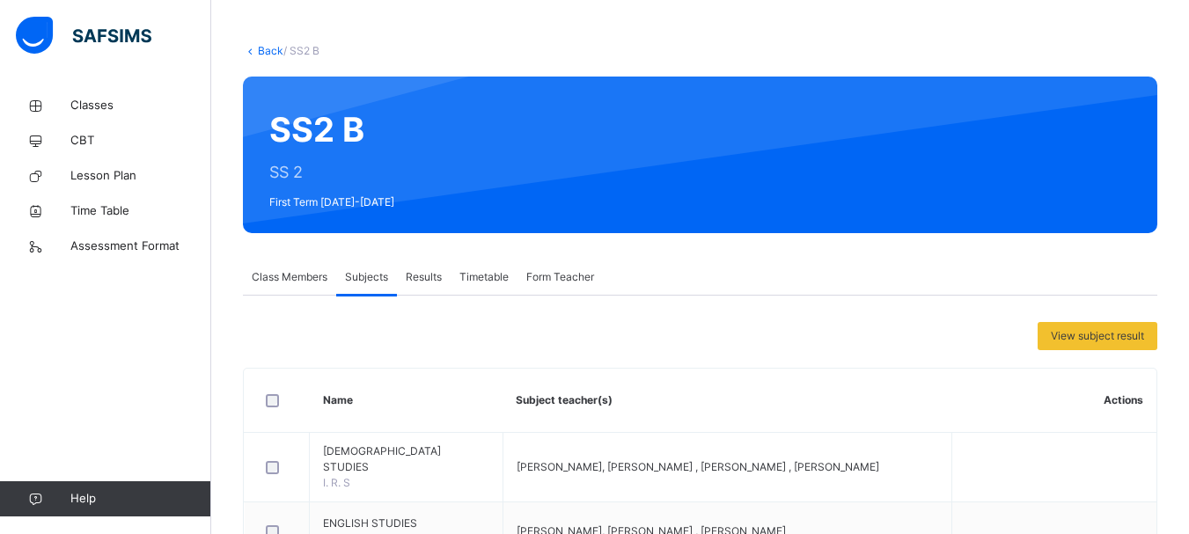
drag, startPoint x: 1145, startPoint y: 75, endPoint x: 1198, endPoint y: 94, distance: 56.3
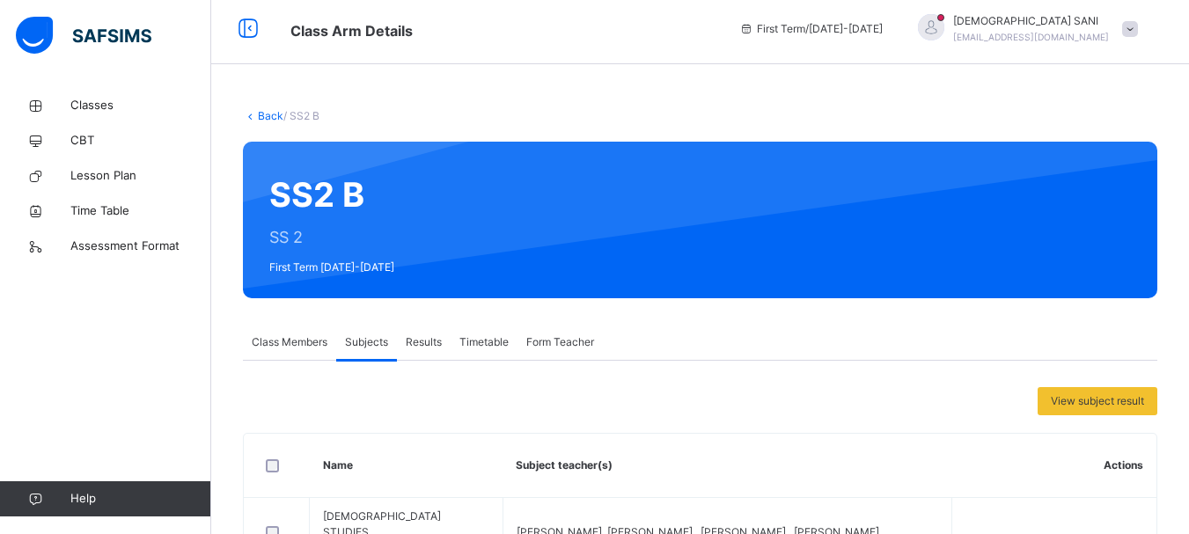
scroll to position [0, 0]
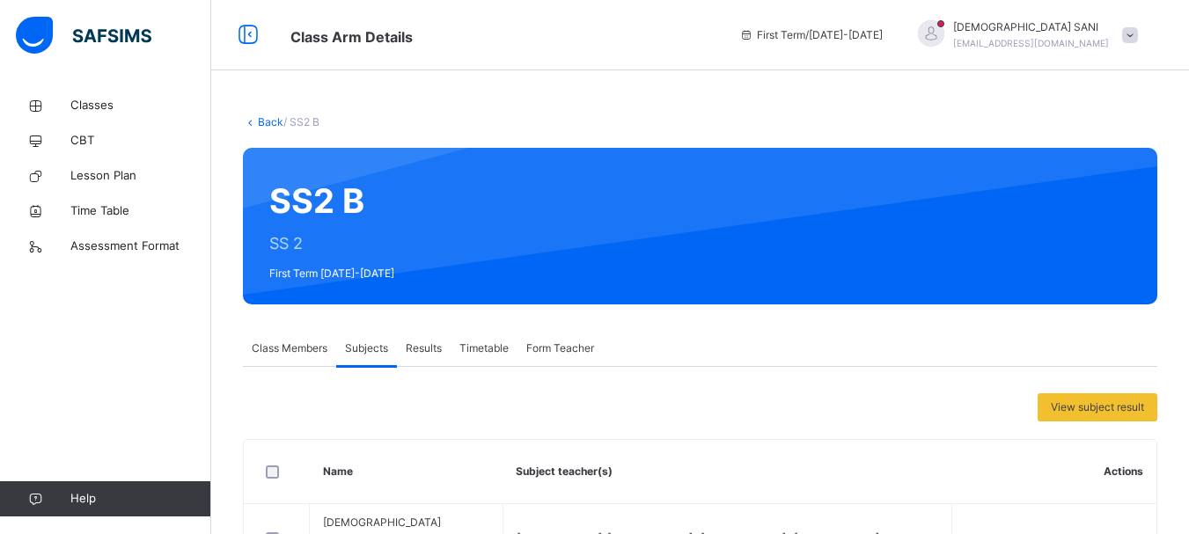
click at [264, 123] on link "Back" at bounding box center [271, 121] width 26 height 13
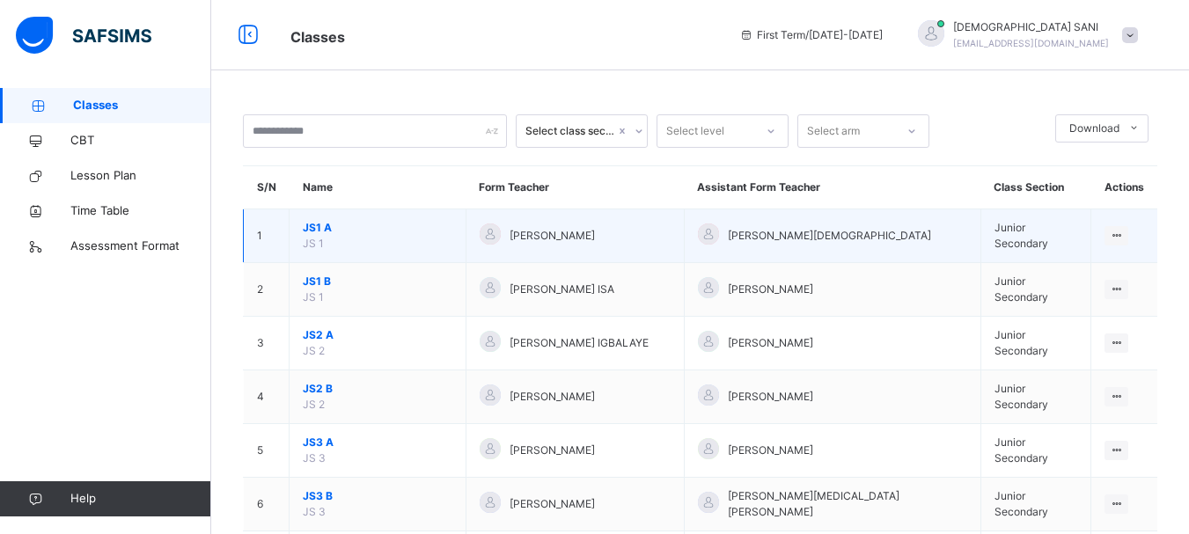
click at [312, 223] on span "JS1 A" at bounding box center [378, 228] width 150 height 16
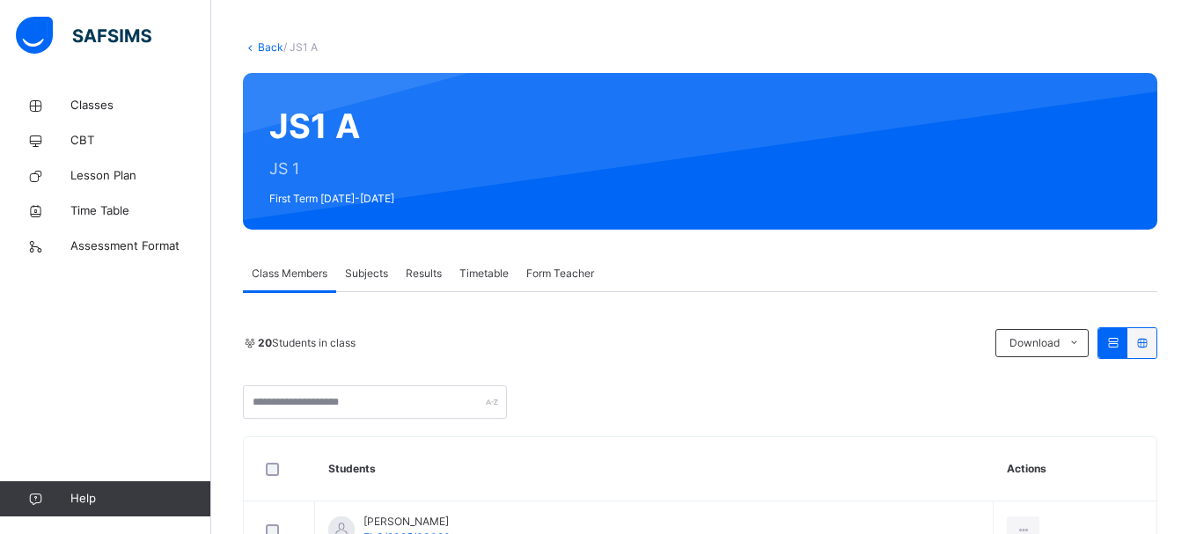
scroll to position [81, 0]
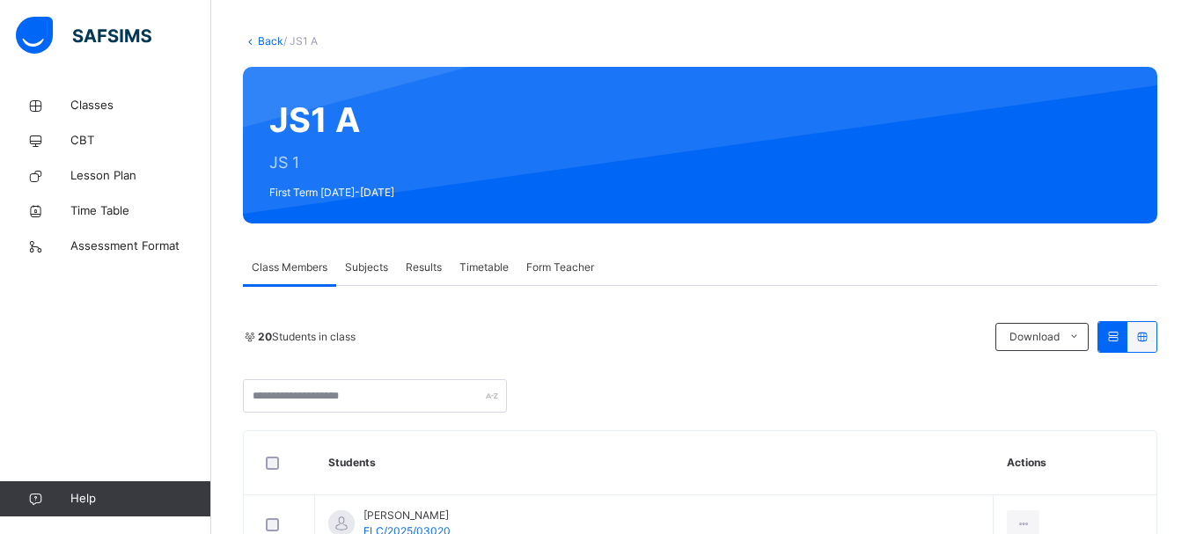
click at [357, 268] on span "Subjects" at bounding box center [366, 268] width 43 height 16
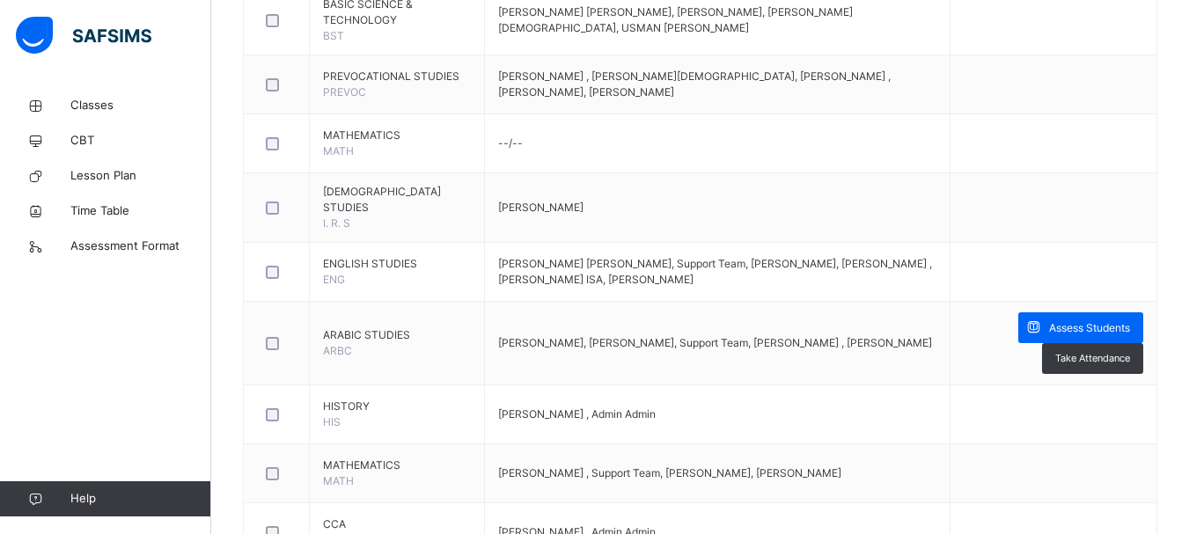
scroll to position [526, 0]
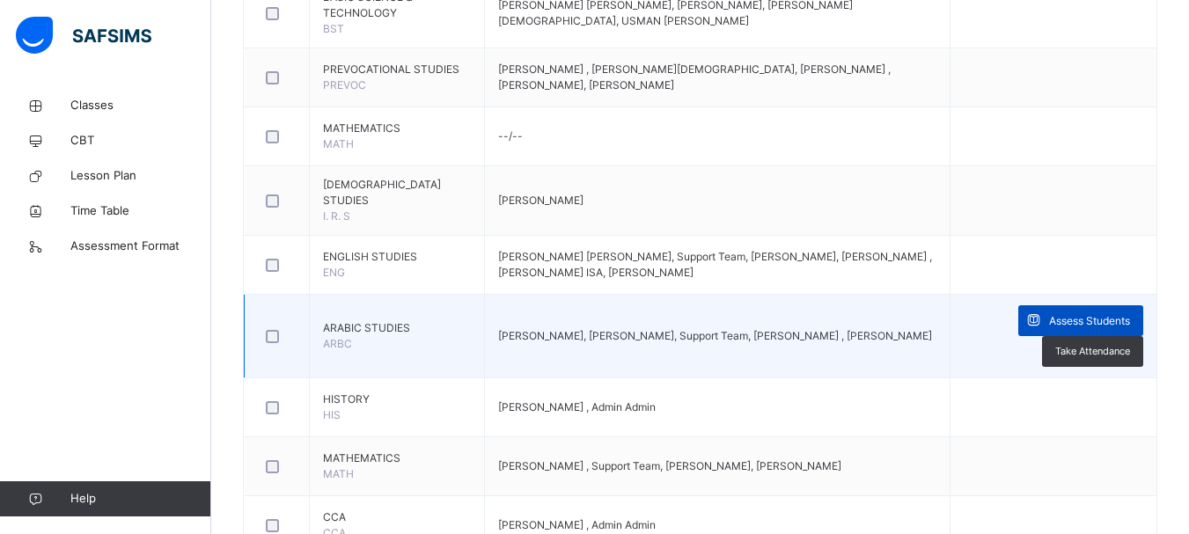
click at [1086, 313] on span "Assess Students" at bounding box center [1089, 321] width 81 height 16
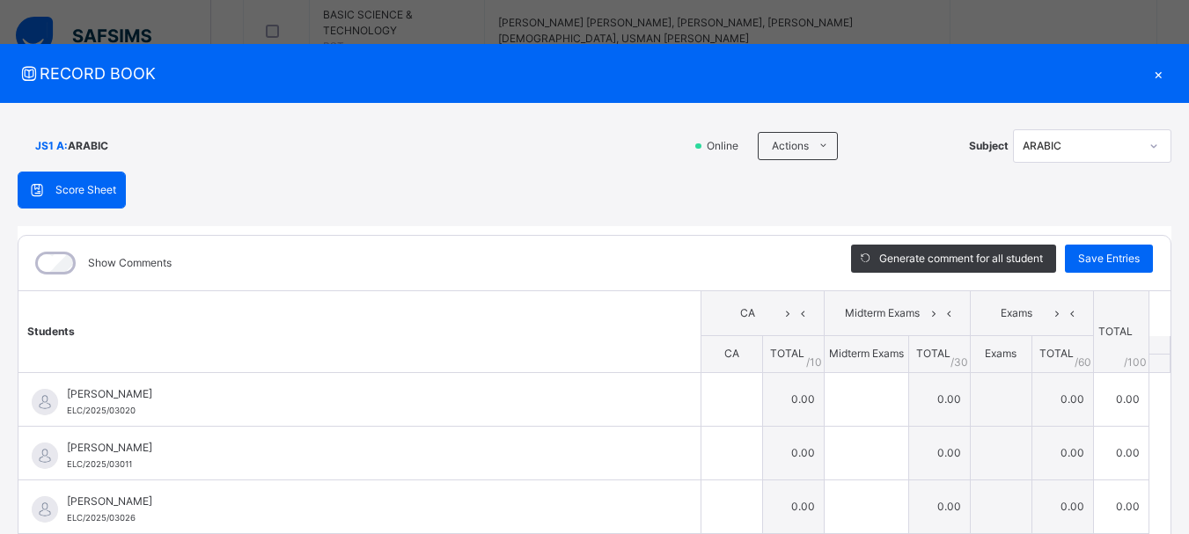
scroll to position [490, 0]
click at [1149, 74] on div "×" at bounding box center [1158, 74] width 26 height 24
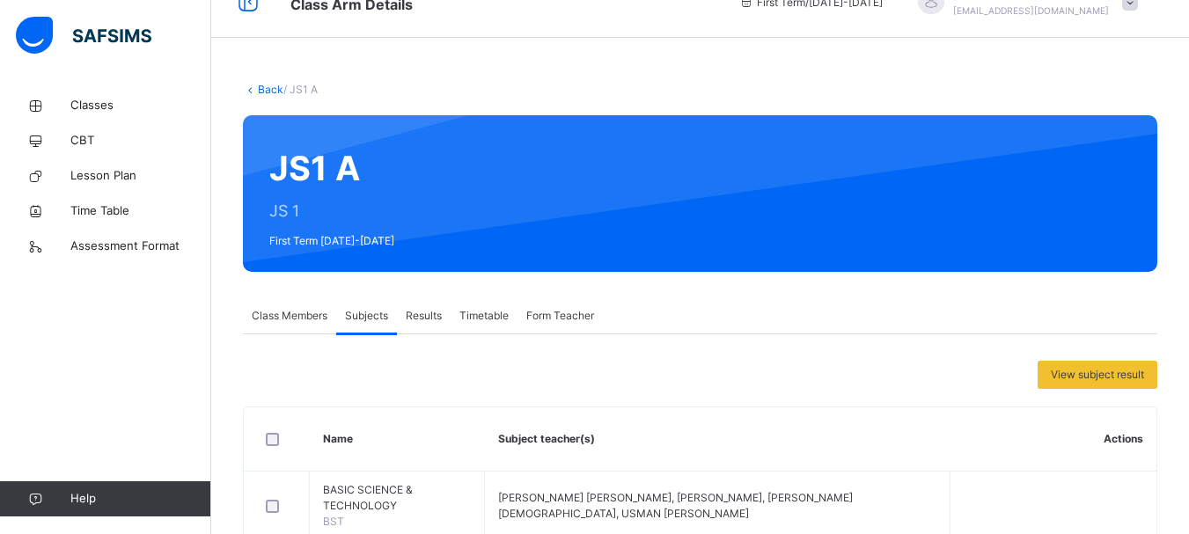
scroll to position [0, 0]
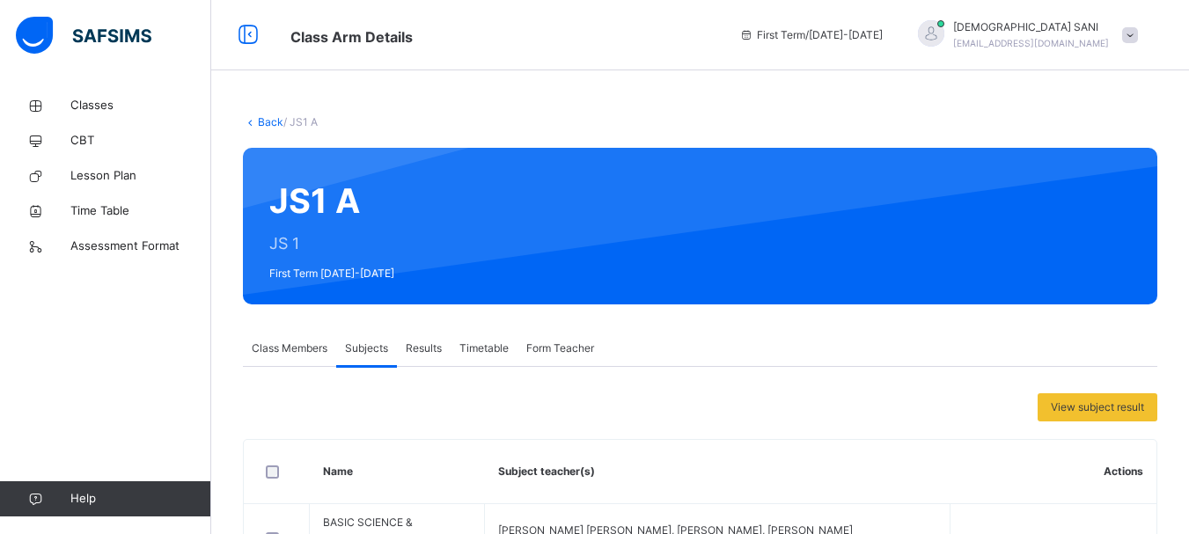
click at [268, 120] on link "Back" at bounding box center [271, 121] width 26 height 13
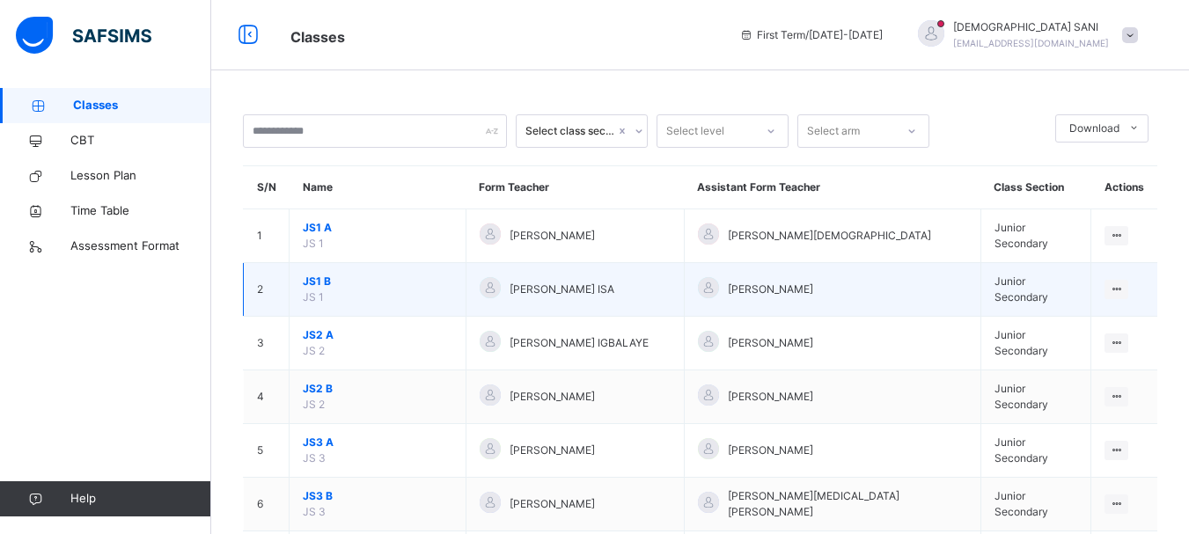
click at [320, 278] on span "JS1 B" at bounding box center [378, 282] width 150 height 16
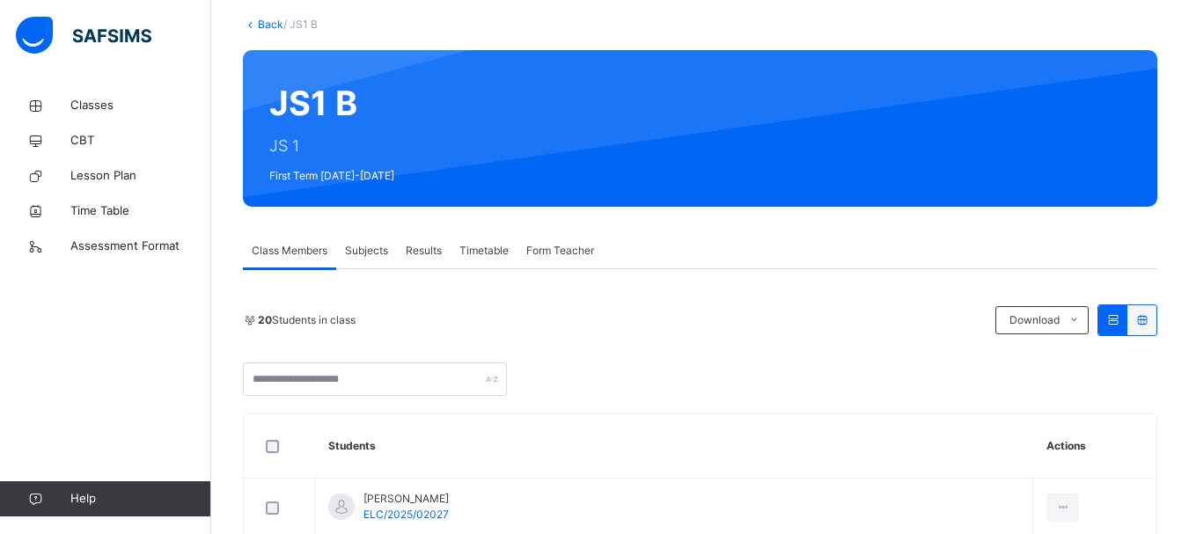
scroll to position [107, 0]
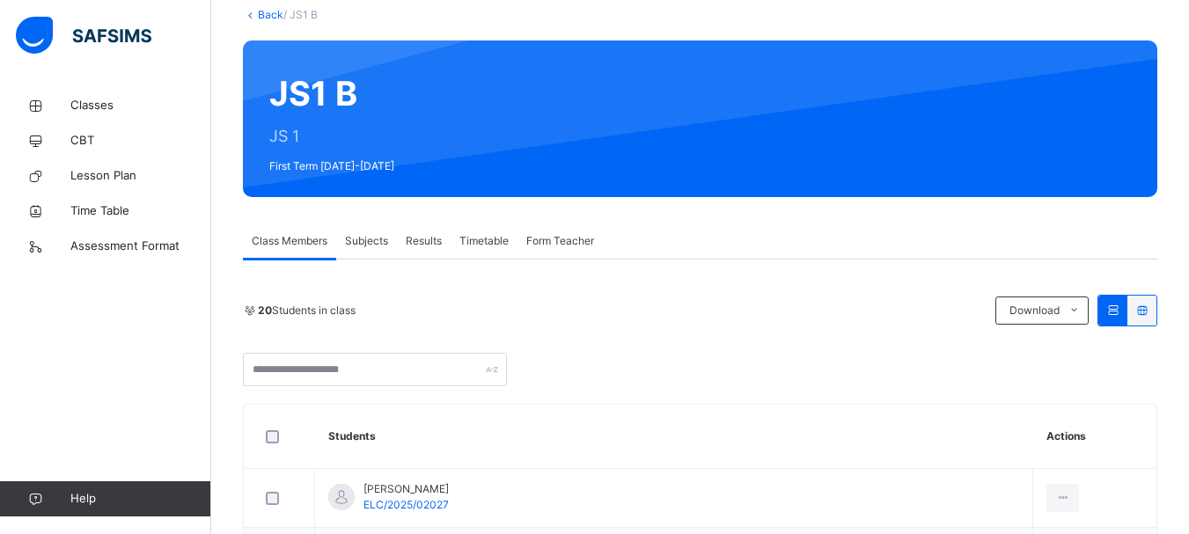
click at [363, 236] on span "Subjects" at bounding box center [366, 241] width 43 height 16
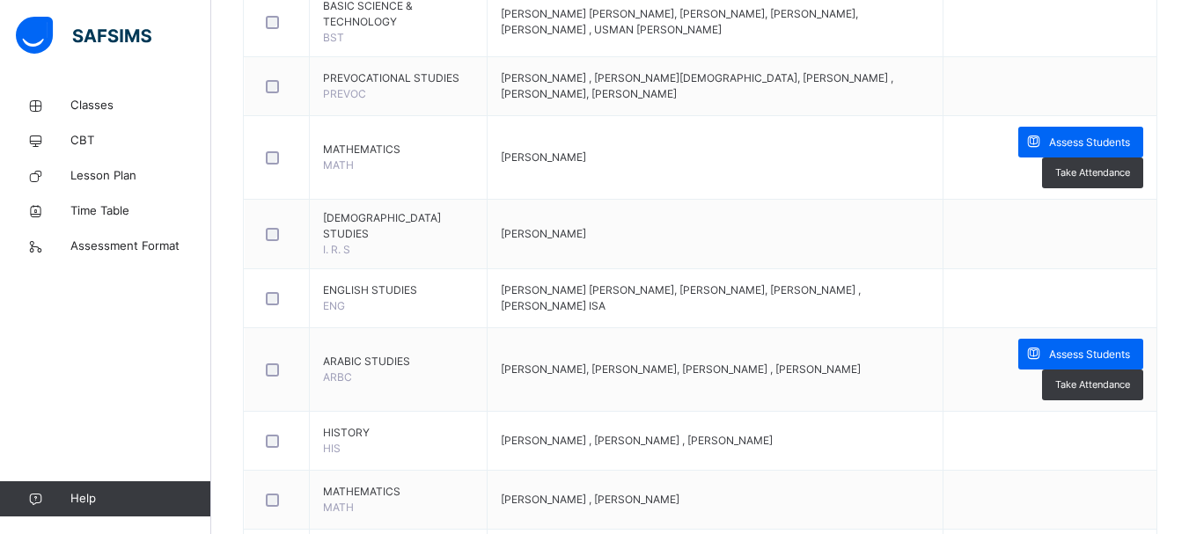
scroll to position [510, 0]
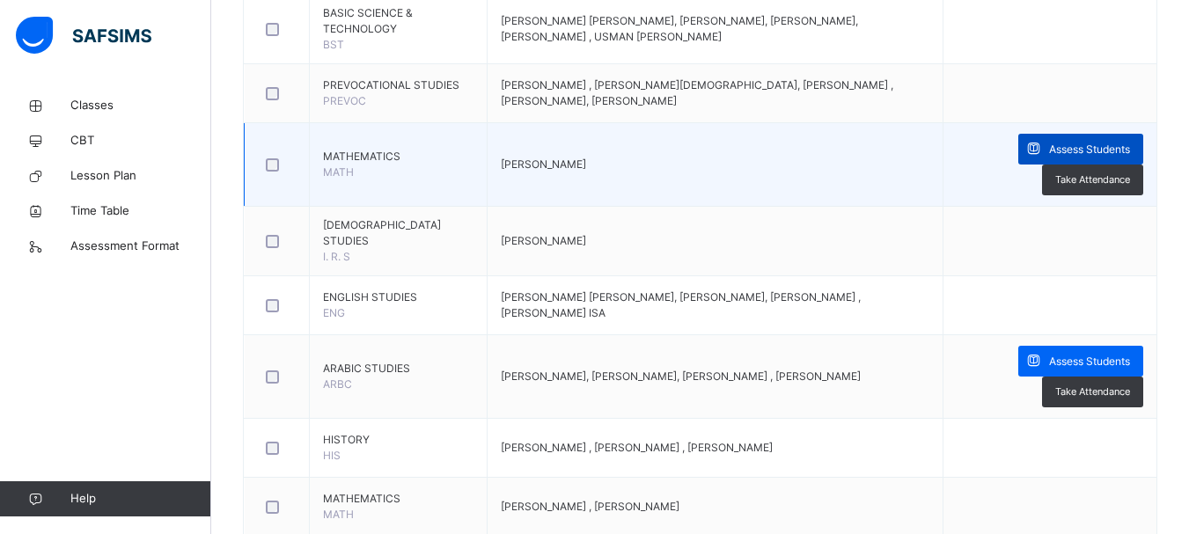
click at [1089, 152] on span "Assess Students" at bounding box center [1089, 150] width 81 height 16
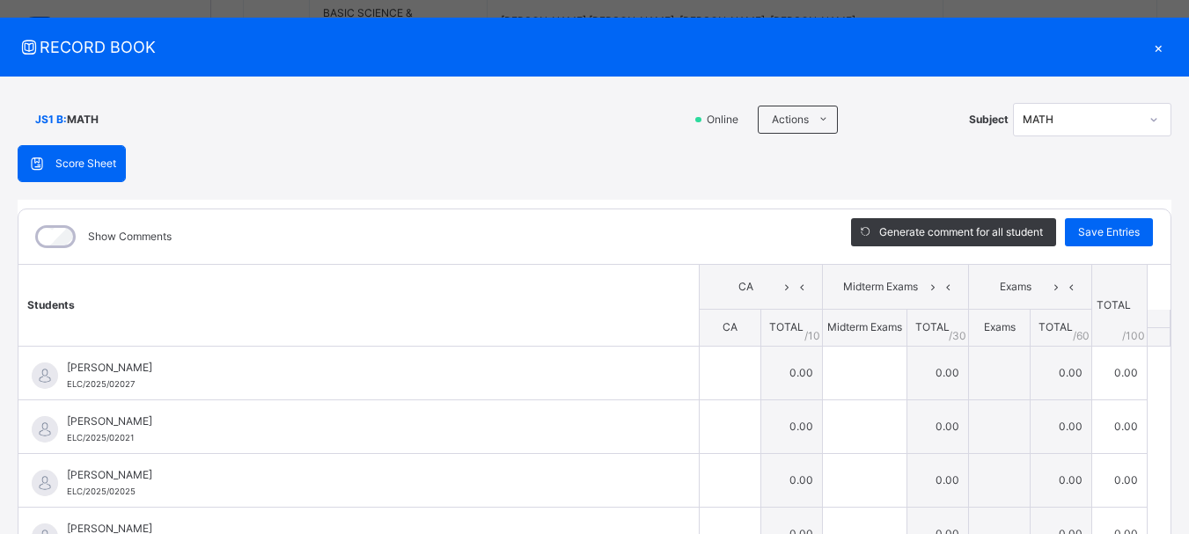
scroll to position [0, 0]
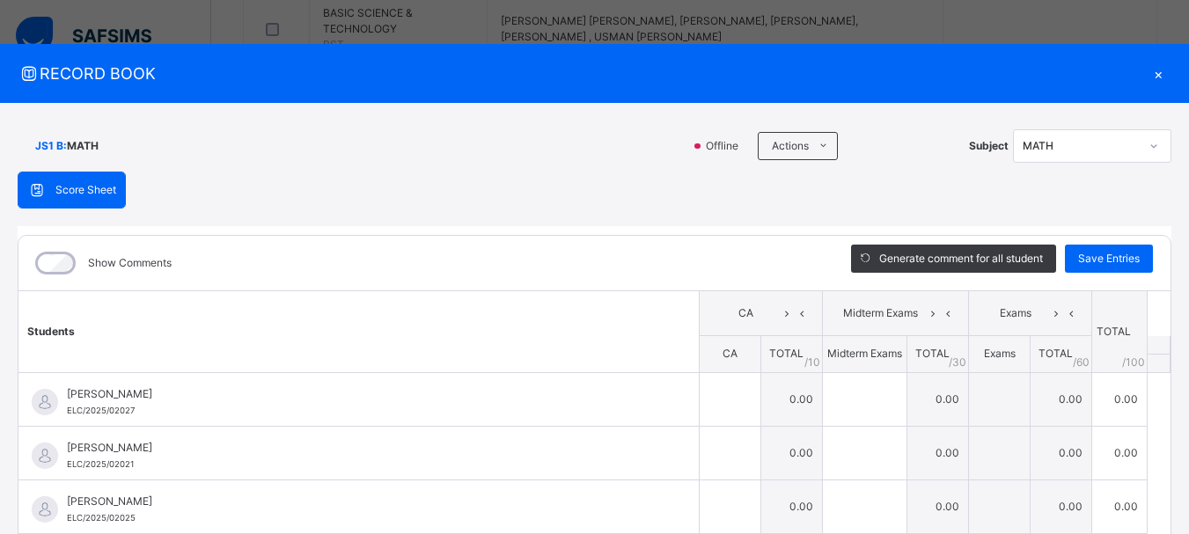
click at [1150, 73] on div "×" at bounding box center [1158, 74] width 26 height 24
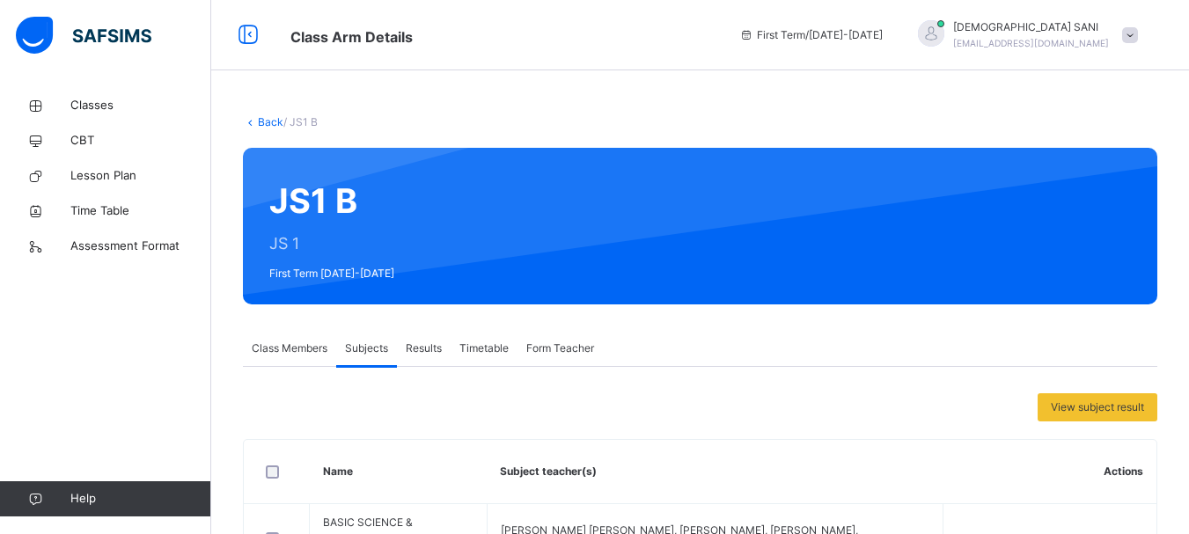
click at [266, 121] on link "Back" at bounding box center [271, 121] width 26 height 13
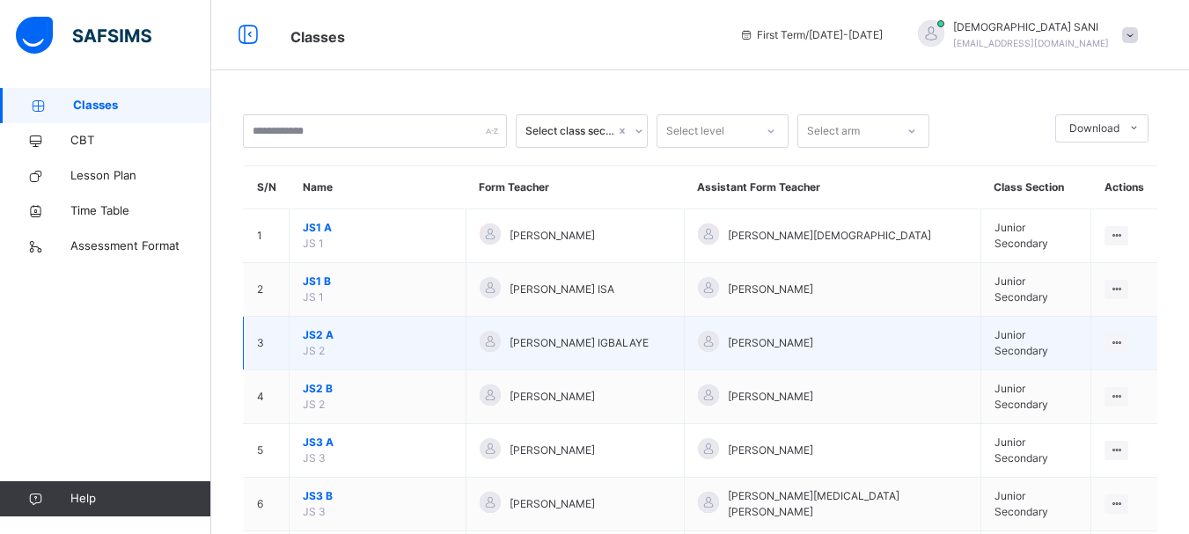
click at [327, 337] on span "JS2 A" at bounding box center [378, 335] width 150 height 16
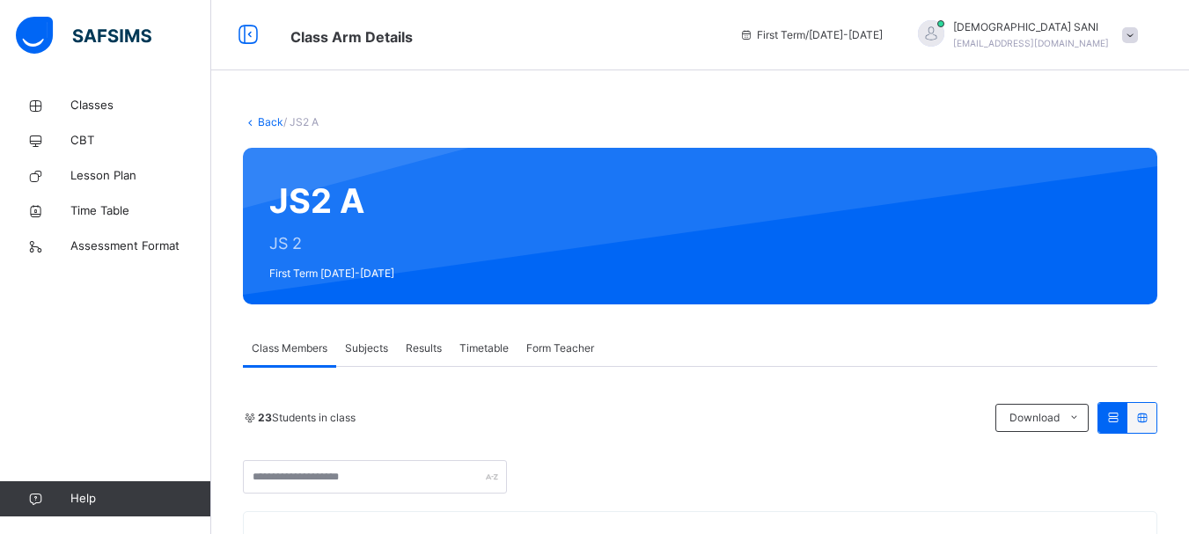
click at [260, 122] on link "Back" at bounding box center [271, 121] width 26 height 13
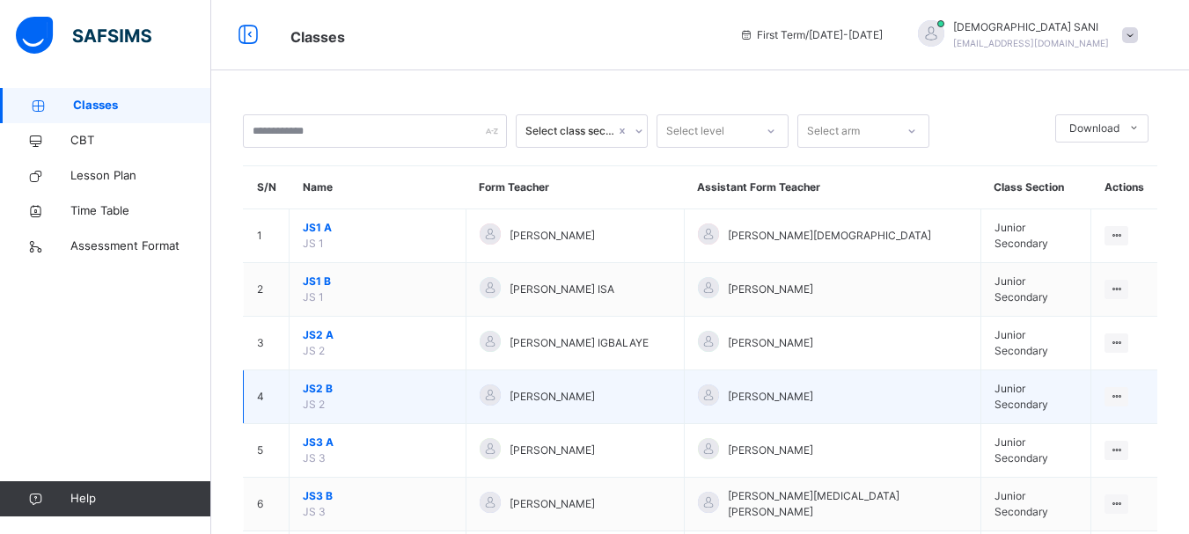
click at [313, 387] on span "JS2 B" at bounding box center [378, 389] width 150 height 16
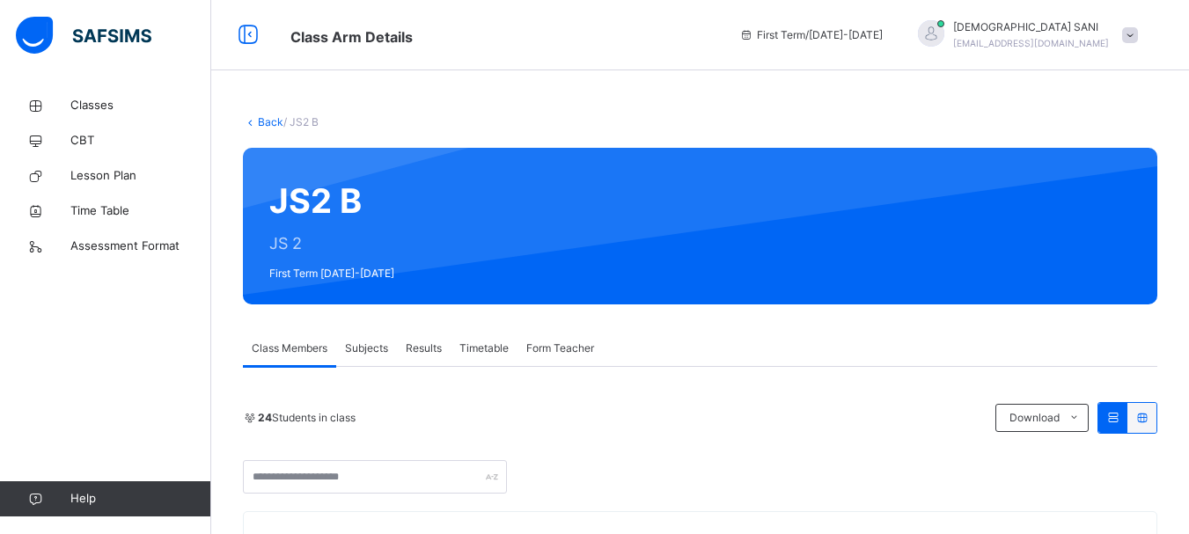
click at [271, 120] on link "Back" at bounding box center [271, 121] width 26 height 13
